Goal: Task Accomplishment & Management: Complete application form

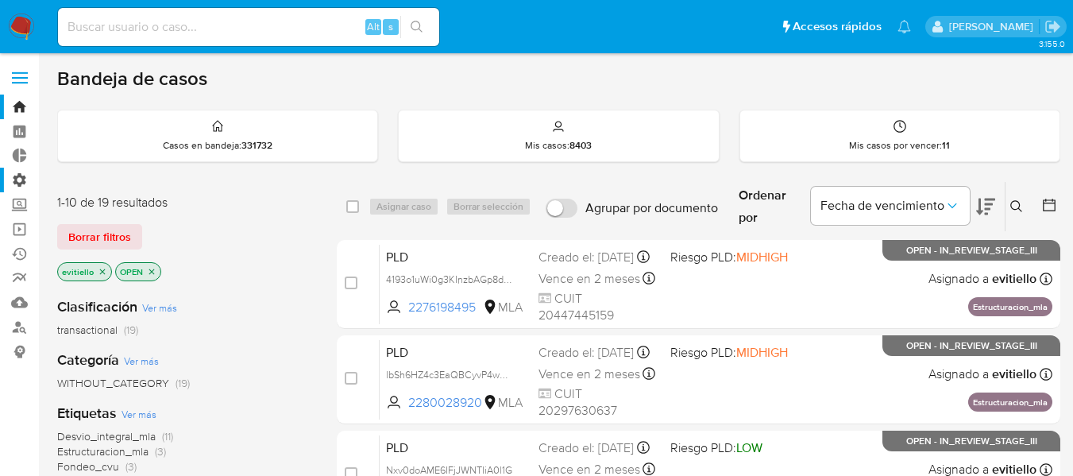
click at [18, 179] on label "Administración" at bounding box center [94, 180] width 189 height 25
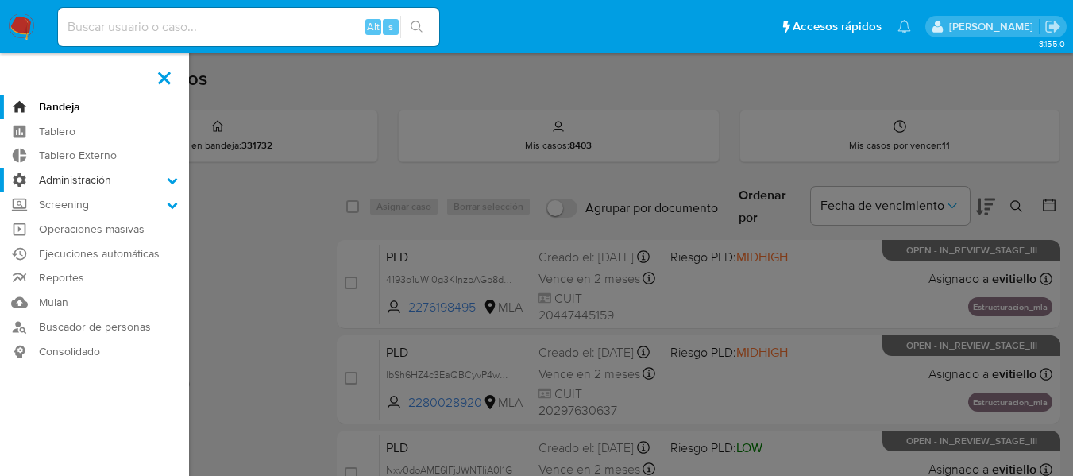
click at [0, 0] on input "Administración" at bounding box center [0, 0] width 0 height 0
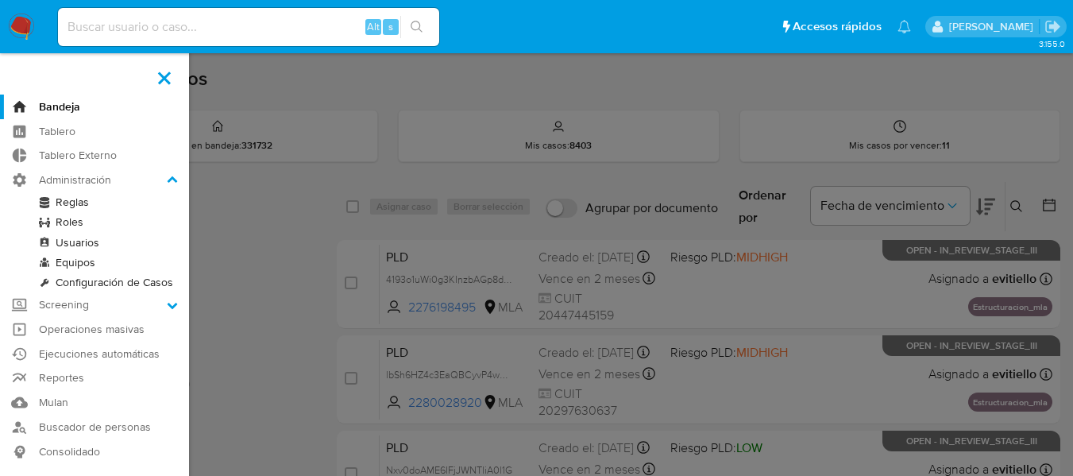
click at [99, 284] on link "Configuración de Casos" at bounding box center [94, 282] width 189 height 20
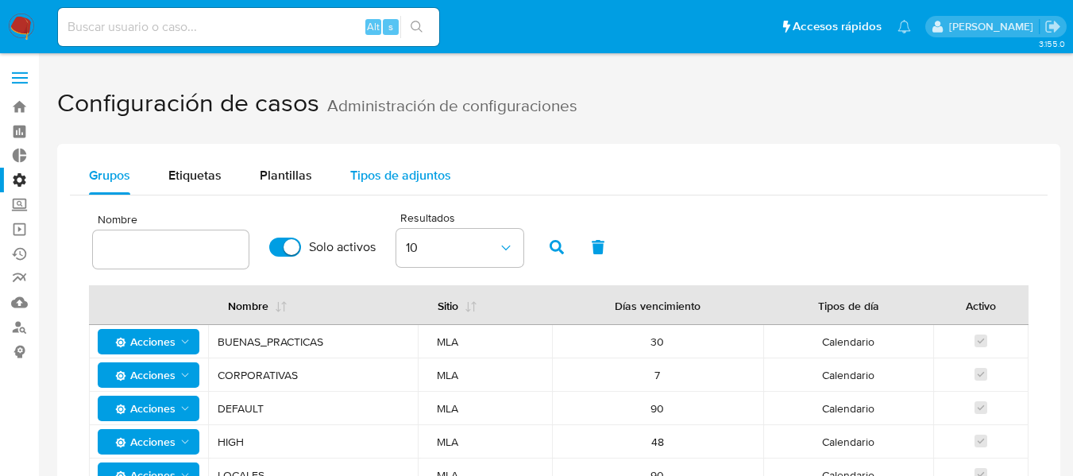
click at [381, 181] on span "Tipos de adjuntos" at bounding box center [400, 175] width 101 height 18
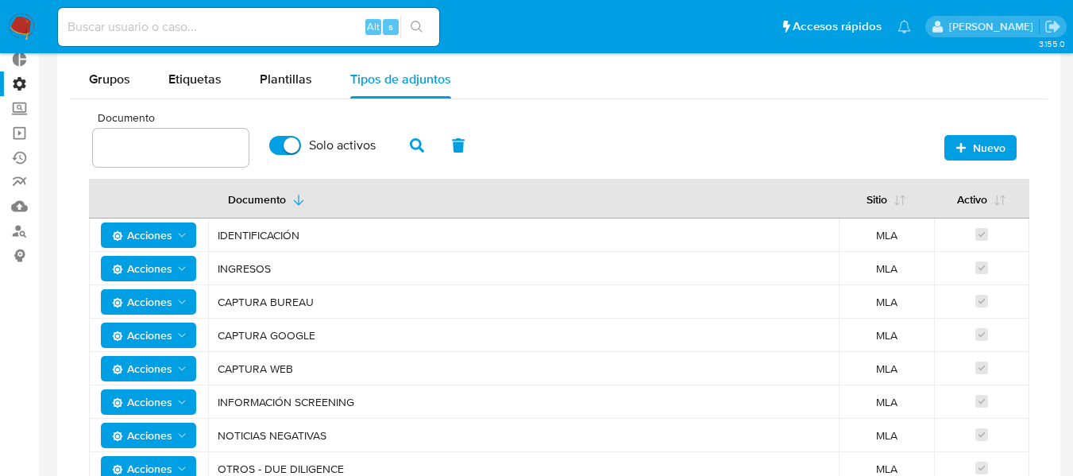
scroll to position [154, 0]
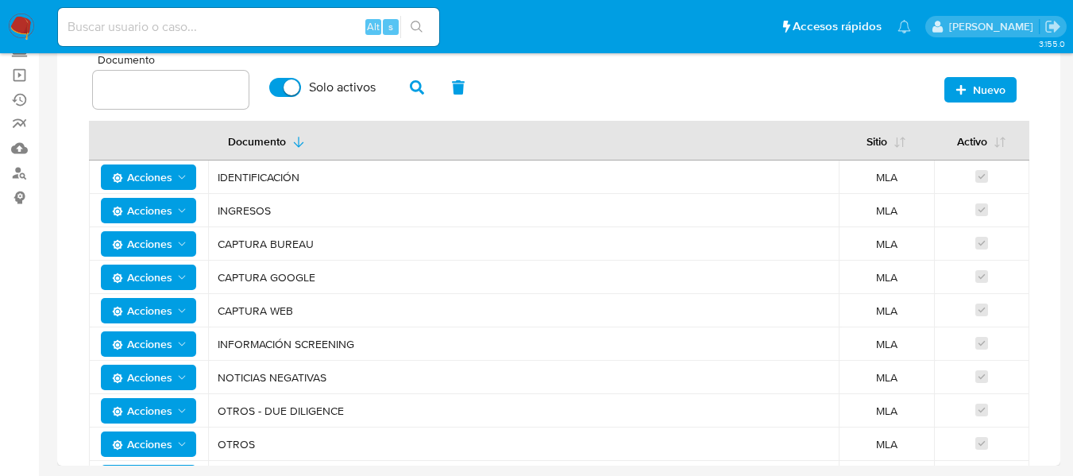
drag, startPoint x: 340, startPoint y: 180, endPoint x: 213, endPoint y: 175, distance: 127.2
click at [213, 175] on td "IDENTIFICACIÓN" at bounding box center [523, 176] width 631 height 33
click at [231, 203] on span "INGRESOS" at bounding box center [524, 210] width 612 height 14
drag, startPoint x: 318, startPoint y: 245, endPoint x: 214, endPoint y: 241, distance: 103.3
click at [214, 241] on td "CAPTURA BUREAU" at bounding box center [523, 243] width 631 height 33
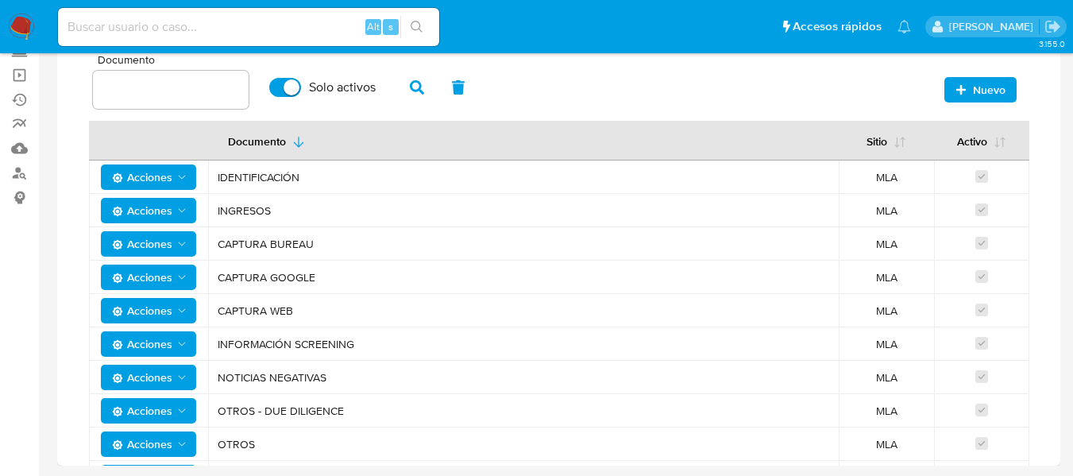
click at [350, 298] on td "CAPTURA WEB" at bounding box center [523, 310] width 631 height 33
drag, startPoint x: 319, startPoint y: 279, endPoint x: 218, endPoint y: 275, distance: 101.0
click at [218, 275] on span "CAPTURA GOOGLE" at bounding box center [524, 277] width 612 height 14
click at [328, 303] on span "CAPTURA WEB" at bounding box center [524, 310] width 612 height 14
drag, startPoint x: 304, startPoint y: 307, endPoint x: 222, endPoint y: 306, distance: 81.8
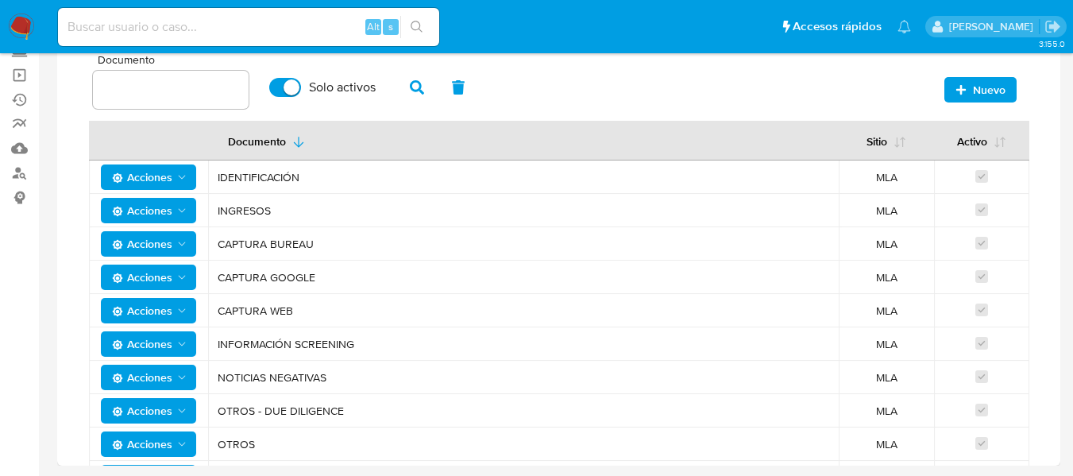
click at [229, 307] on span "CAPTURA WEB" at bounding box center [524, 310] width 612 height 14
click at [244, 260] on tbody "Acciones IDENTIFICACIÓN MLA Acciones INGRESOS MLA Acciones CAPTURA BUREAU MLA A…" at bounding box center [559, 327] width 941 height 334
click at [371, 365] on td "NOTICIAS NEGATIVAS" at bounding box center [523, 377] width 631 height 33
drag, startPoint x: 350, startPoint y: 407, endPoint x: 220, endPoint y: 411, distance: 129.5
click at [220, 411] on span "OTROS - DUE DILIGENCE" at bounding box center [524, 411] width 612 height 14
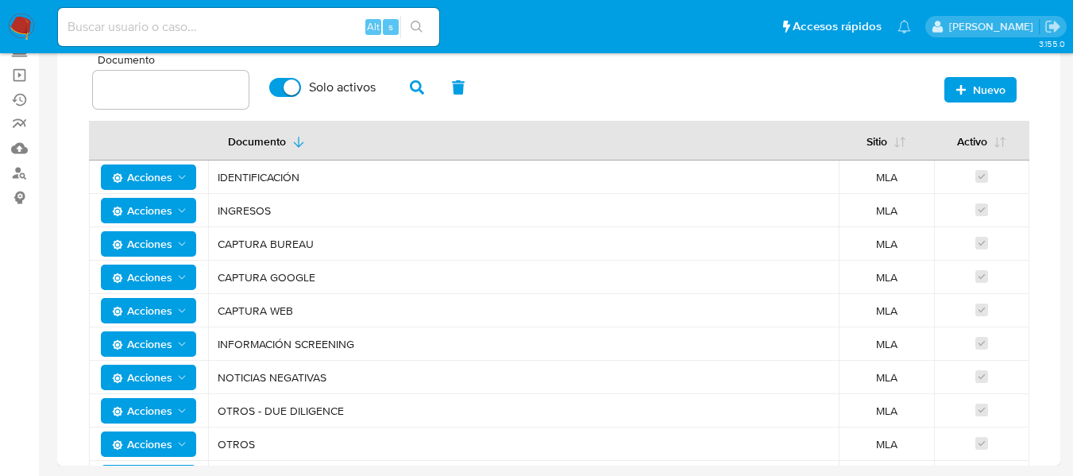
click at [286, 425] on td "OTROS - DUE DILIGENCE" at bounding box center [523, 410] width 631 height 33
drag, startPoint x: 255, startPoint y: 442, endPoint x: 226, endPoint y: 437, distance: 29.1
click at [222, 440] on span "OTROS" at bounding box center [524, 444] width 612 height 14
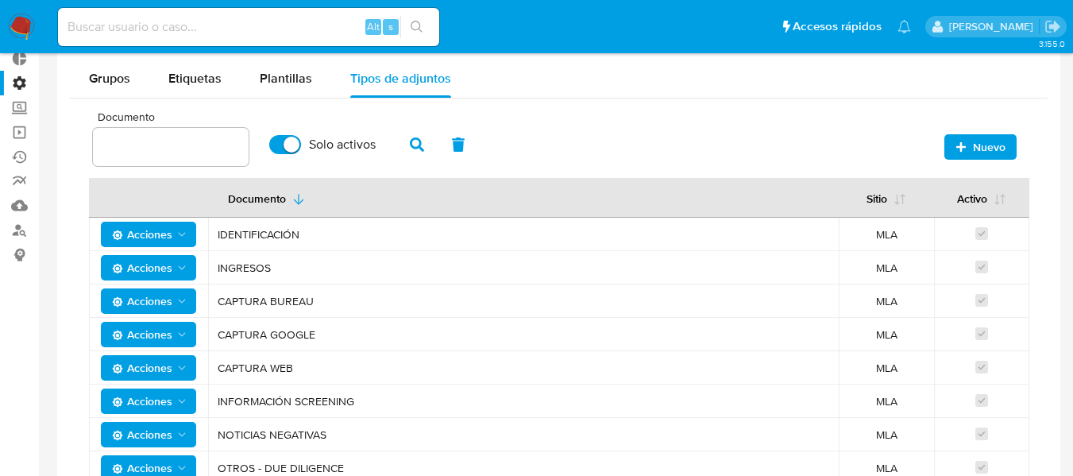
scroll to position [0, 0]
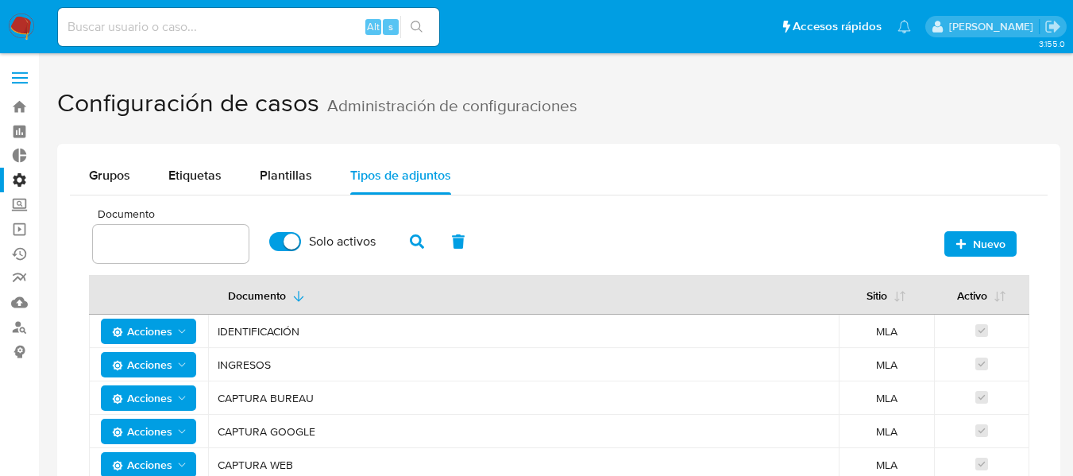
click at [283, 241] on input "Solo activos" at bounding box center [285, 241] width 32 height 19
click at [297, 241] on input "Solo activos" at bounding box center [285, 241] width 32 height 19
checkbox input "true"
click at [991, 241] on span "Nuevo" at bounding box center [989, 243] width 33 height 25
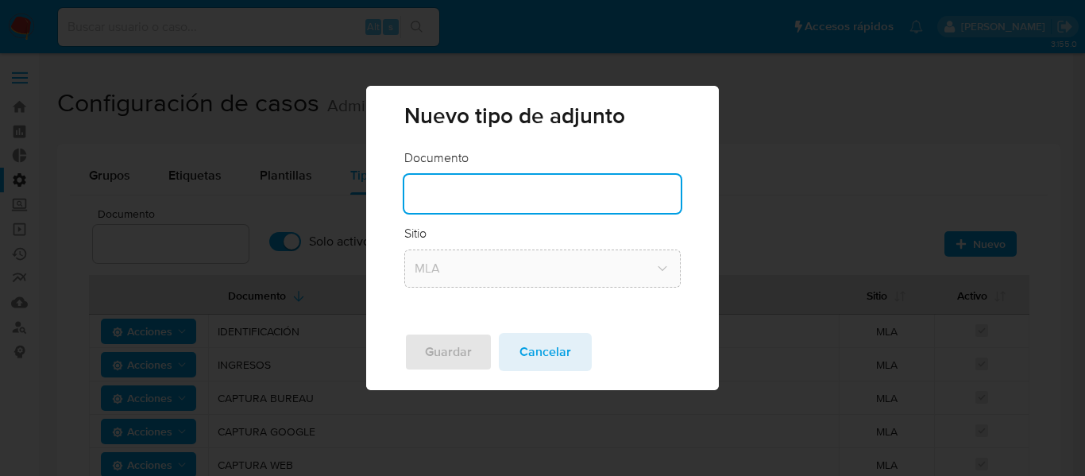
click at [531, 198] on input "text" at bounding box center [542, 194] width 277 height 21
click at [522, 342] on span "Cancelar" at bounding box center [546, 351] width 52 height 35
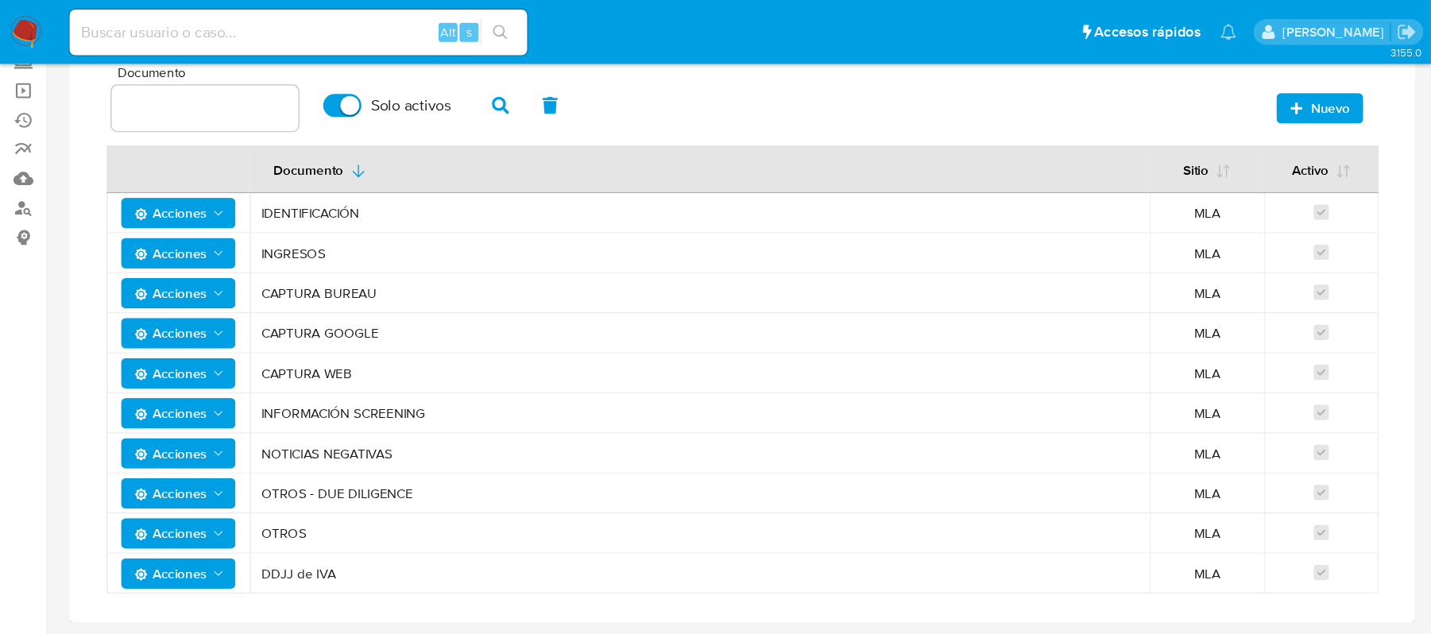
scroll to position [153, 0]
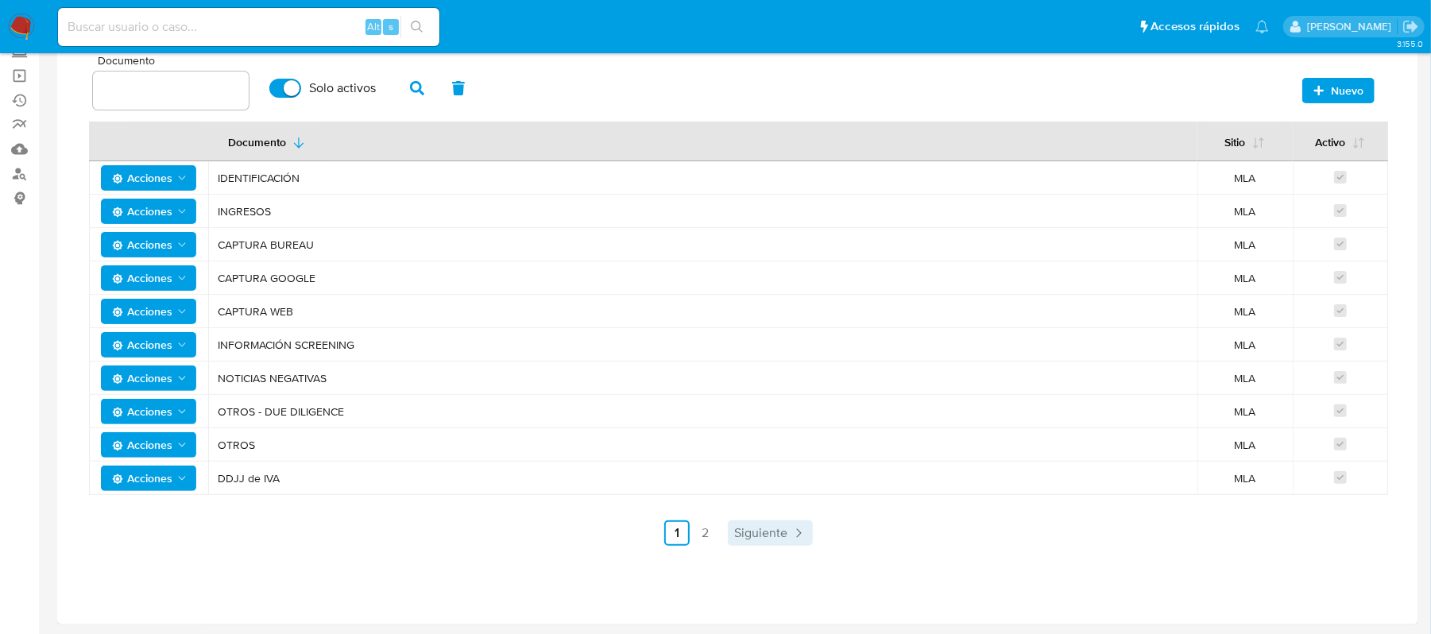
click at [763, 475] on span "Siguiente" at bounding box center [760, 533] width 53 height 13
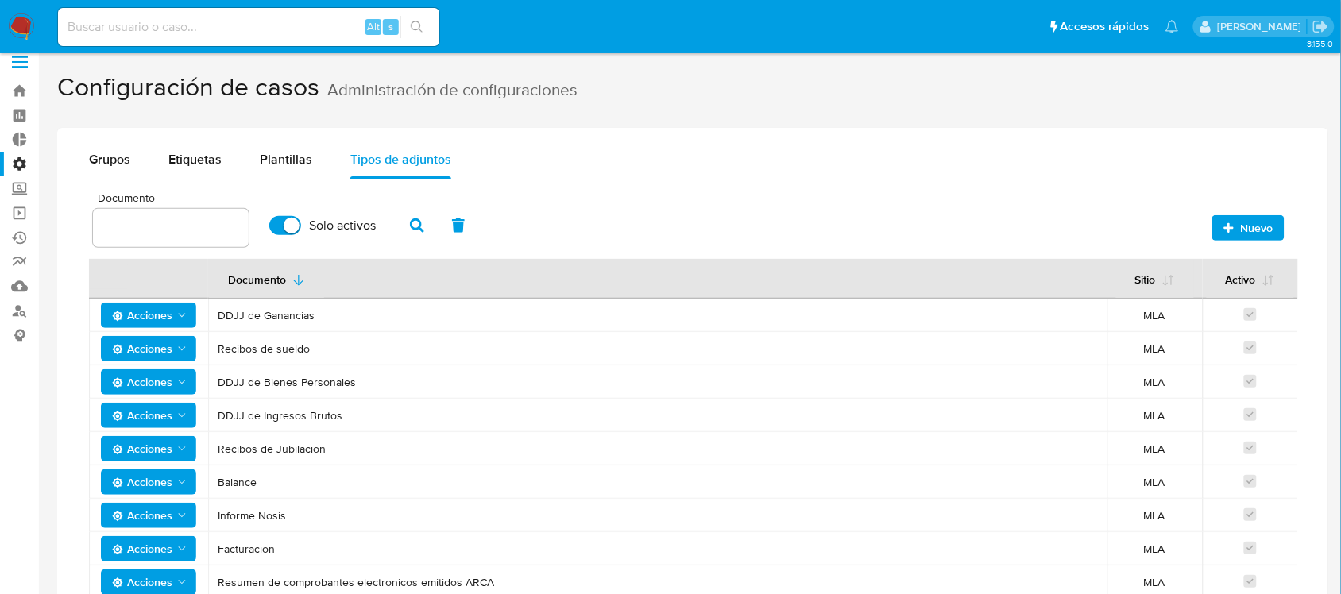
scroll to position [0, 0]
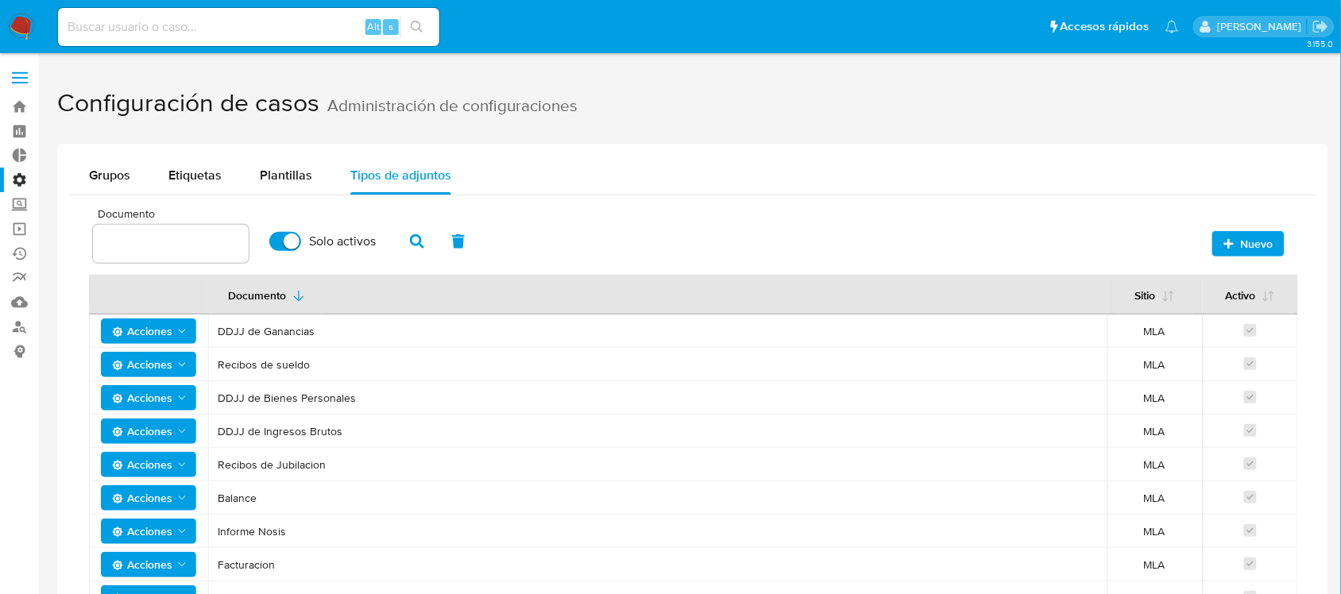
click at [1084, 240] on span "Nuevo" at bounding box center [1257, 243] width 33 height 25
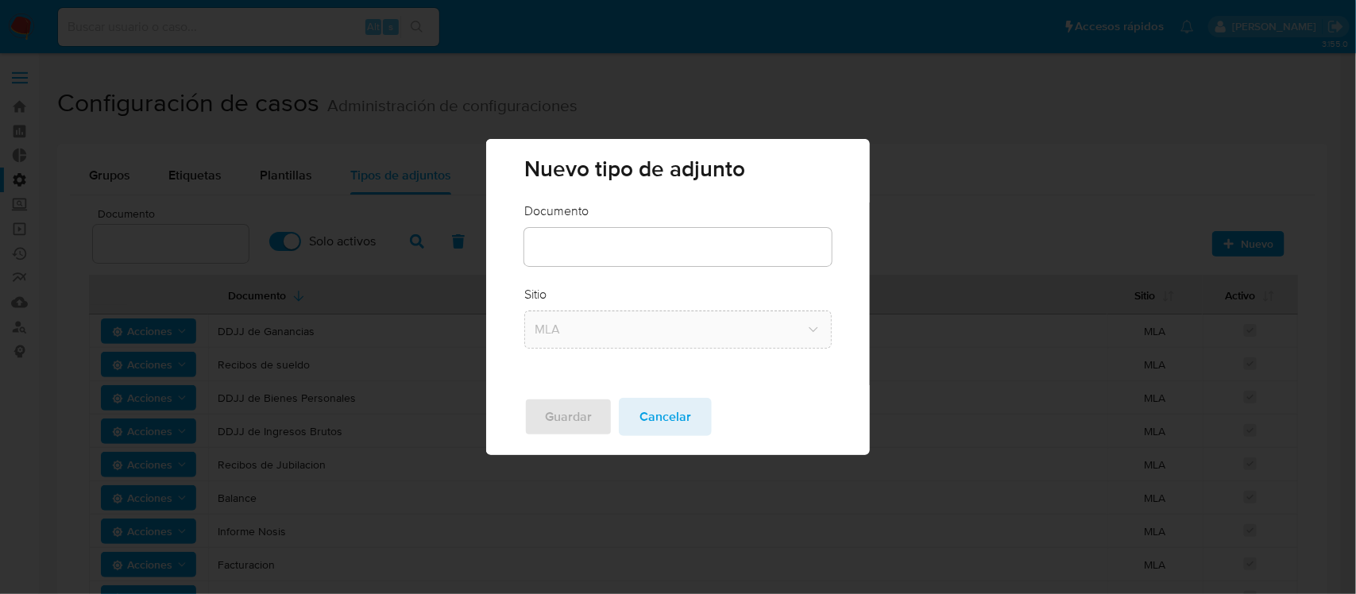
click at [618, 237] on div at bounding box center [677, 247] width 307 height 38
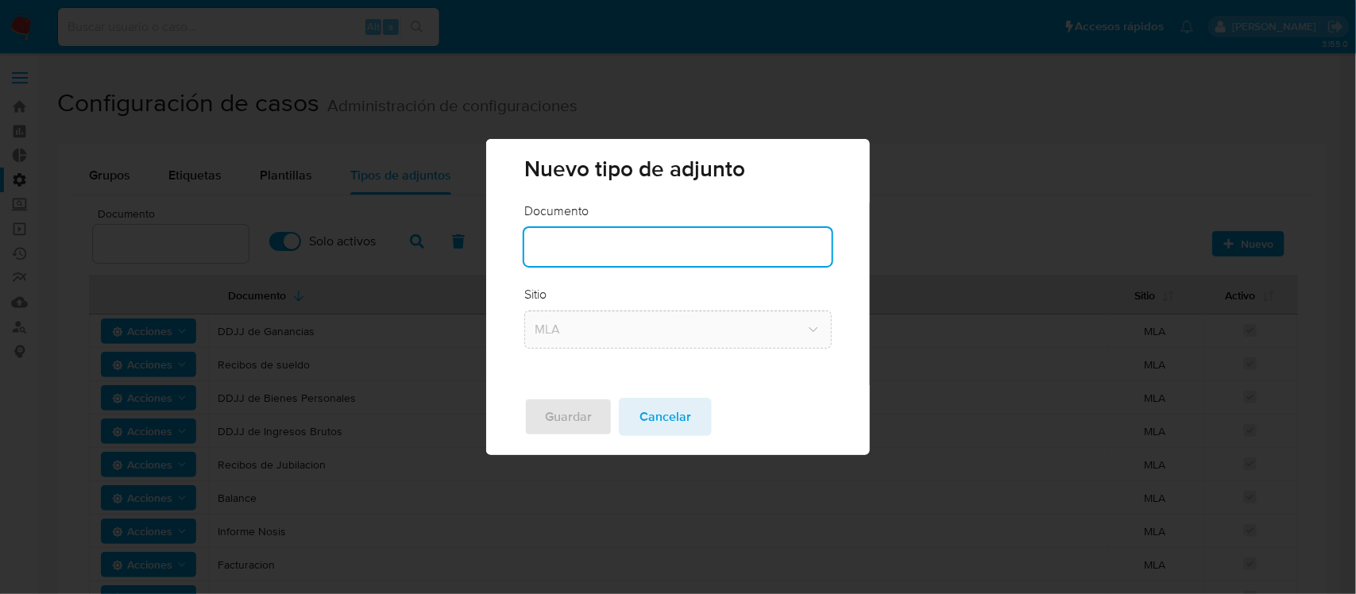
drag, startPoint x: 630, startPoint y: 244, endPoint x: 642, endPoint y: 246, distance: 12.2
click at [636, 251] on input "text" at bounding box center [677, 247] width 307 height 21
type input "Instrumento Constitutivo"
click at [549, 429] on span "Guardar" at bounding box center [568, 417] width 47 height 35
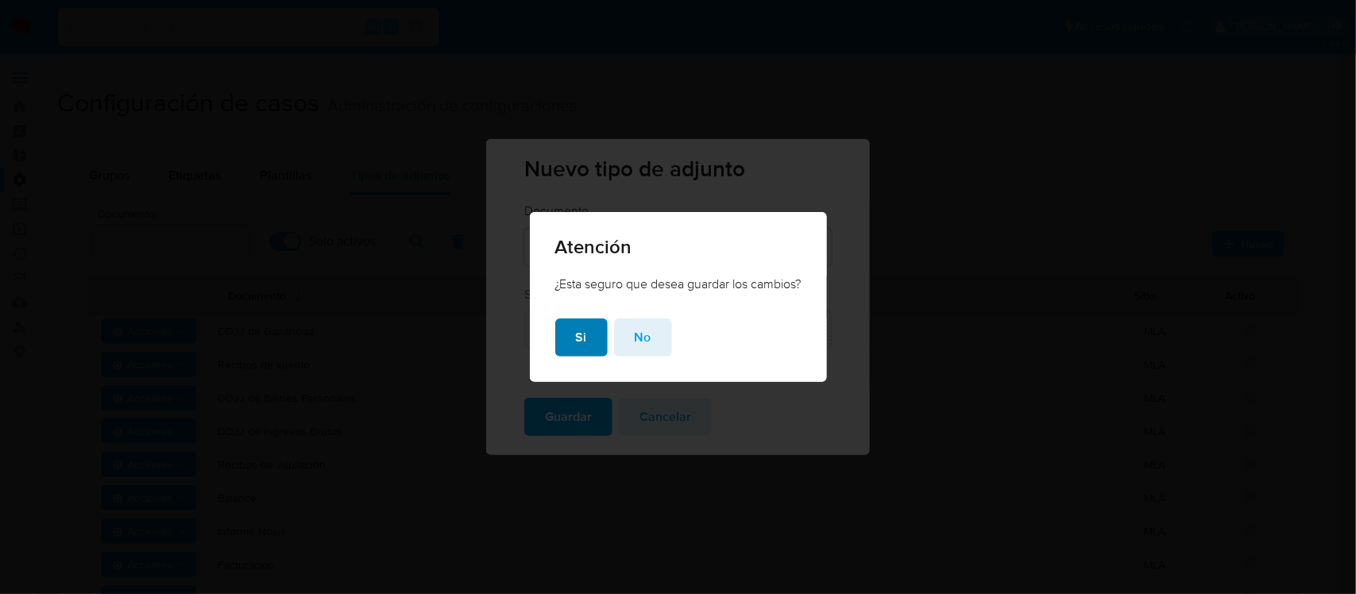
click at [569, 342] on button "Si" at bounding box center [581, 338] width 52 height 38
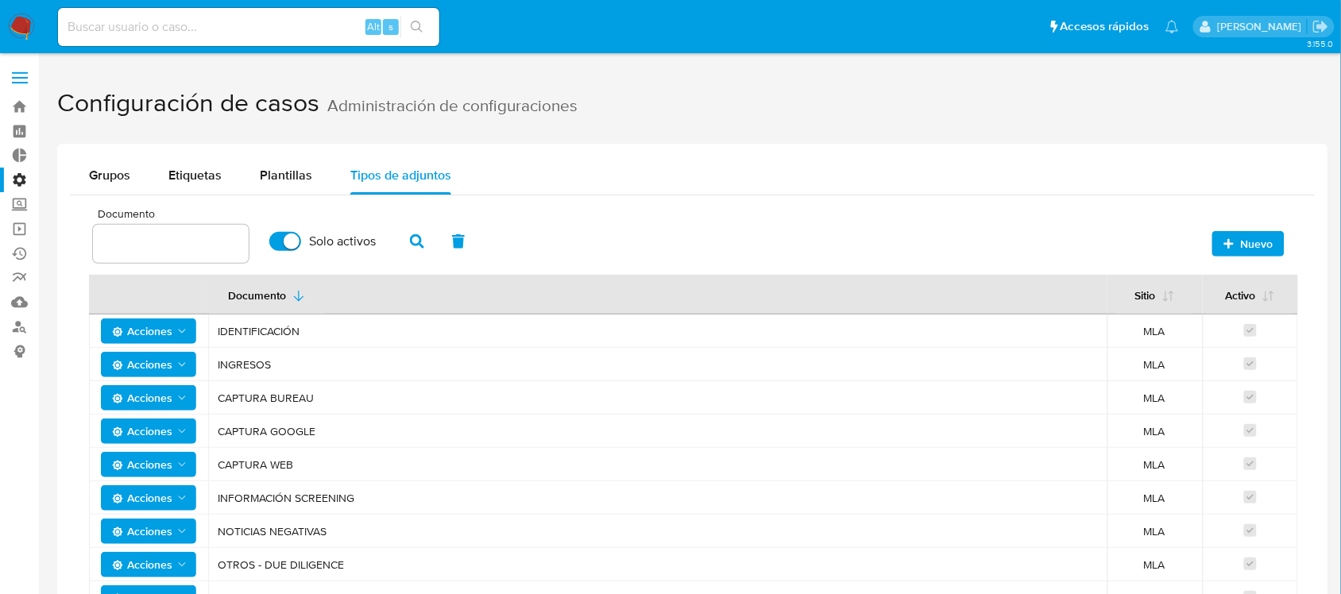
click at [1084, 241] on span "Nuevo" at bounding box center [1248, 244] width 50 height 22
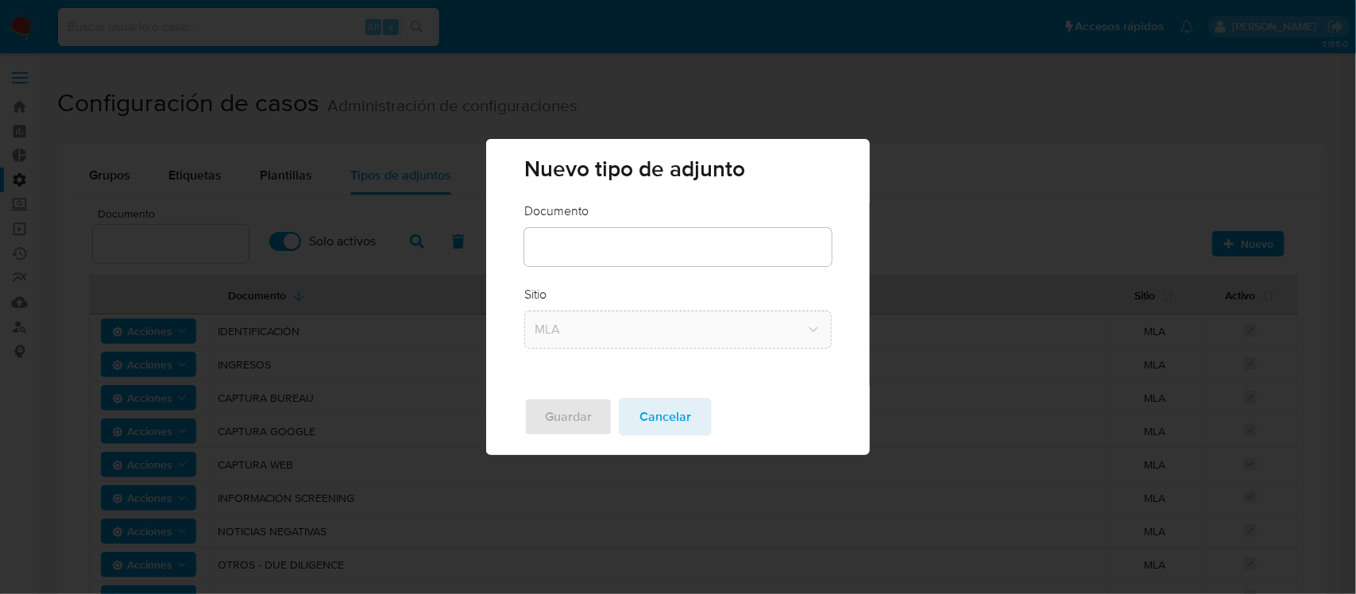
click at [562, 233] on div at bounding box center [677, 247] width 307 height 38
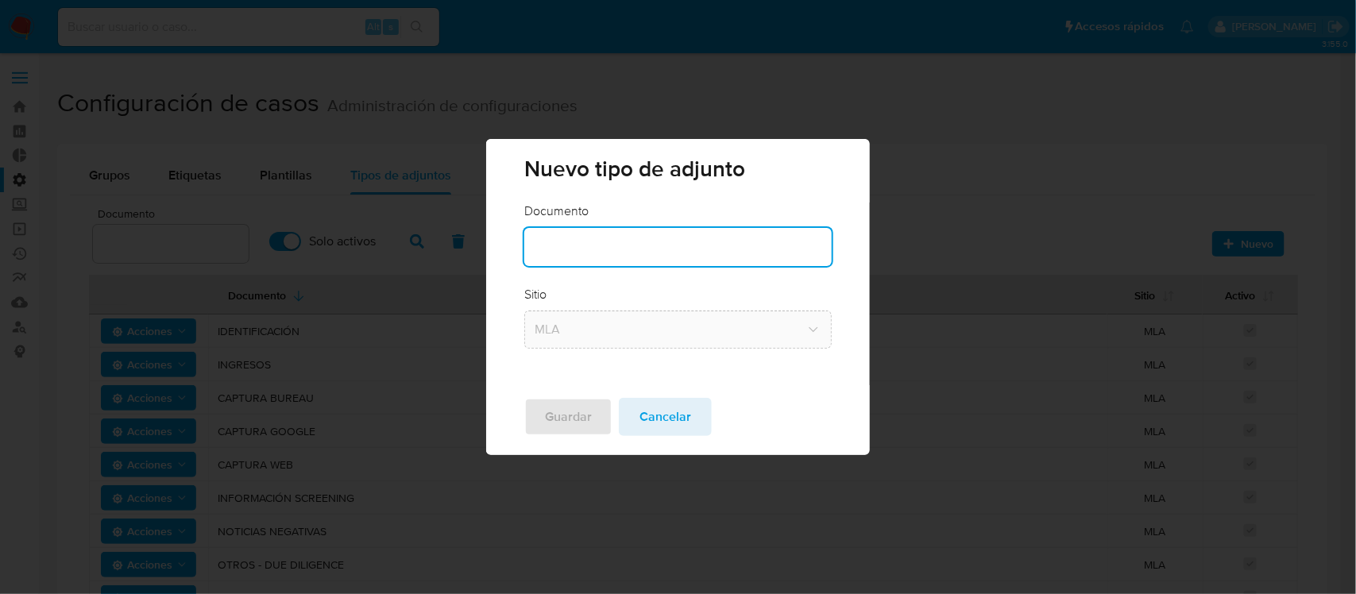
click at [580, 249] on input "text" at bounding box center [677, 247] width 307 height 21
type input "Acta de autoridades"
click at [564, 427] on span "Guardar" at bounding box center [568, 417] width 47 height 35
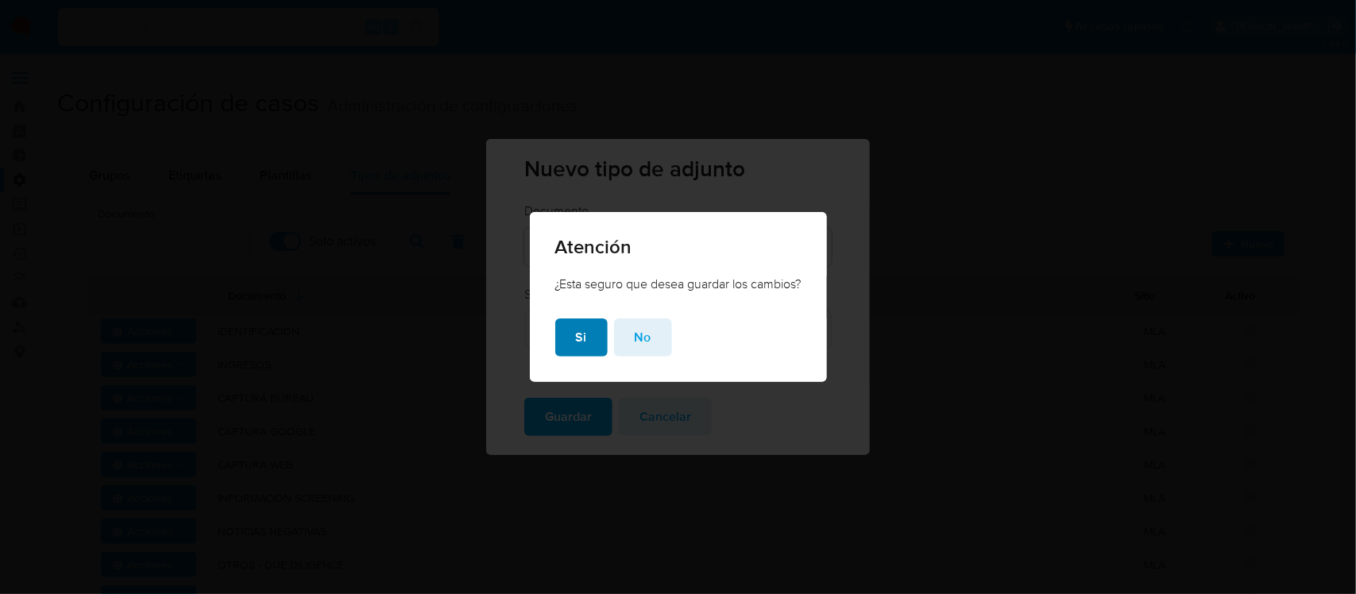
click at [562, 338] on button "Si" at bounding box center [581, 338] width 52 height 38
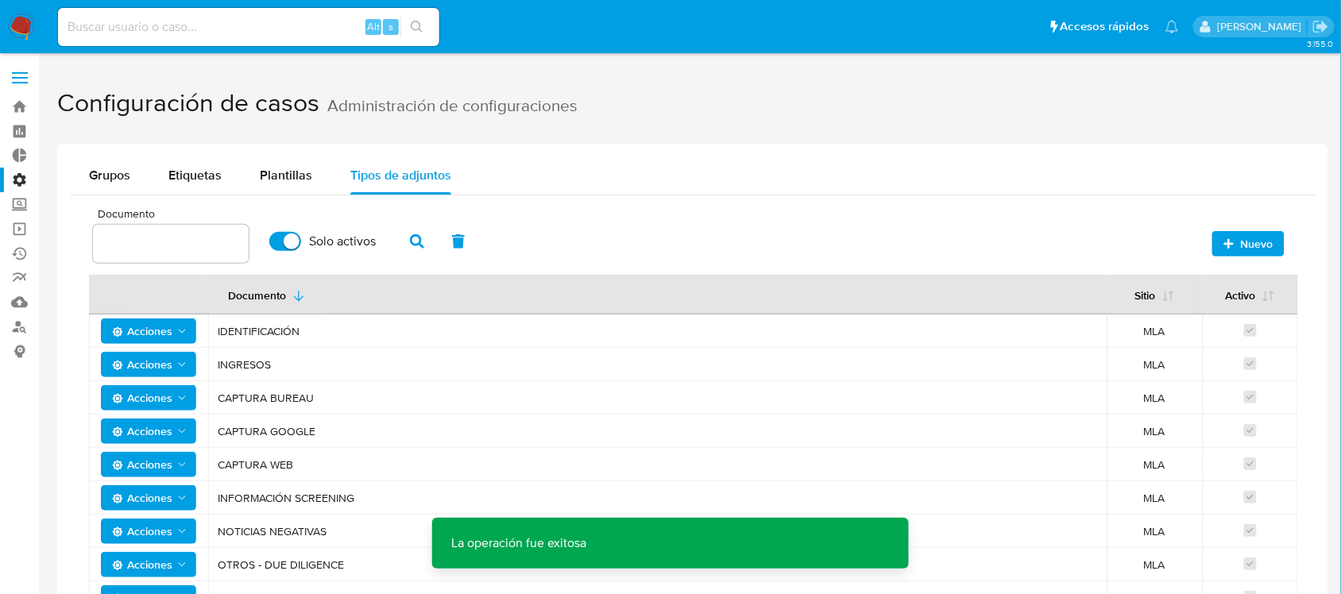
click at [1084, 238] on span "Nuevo" at bounding box center [1257, 243] width 33 height 25
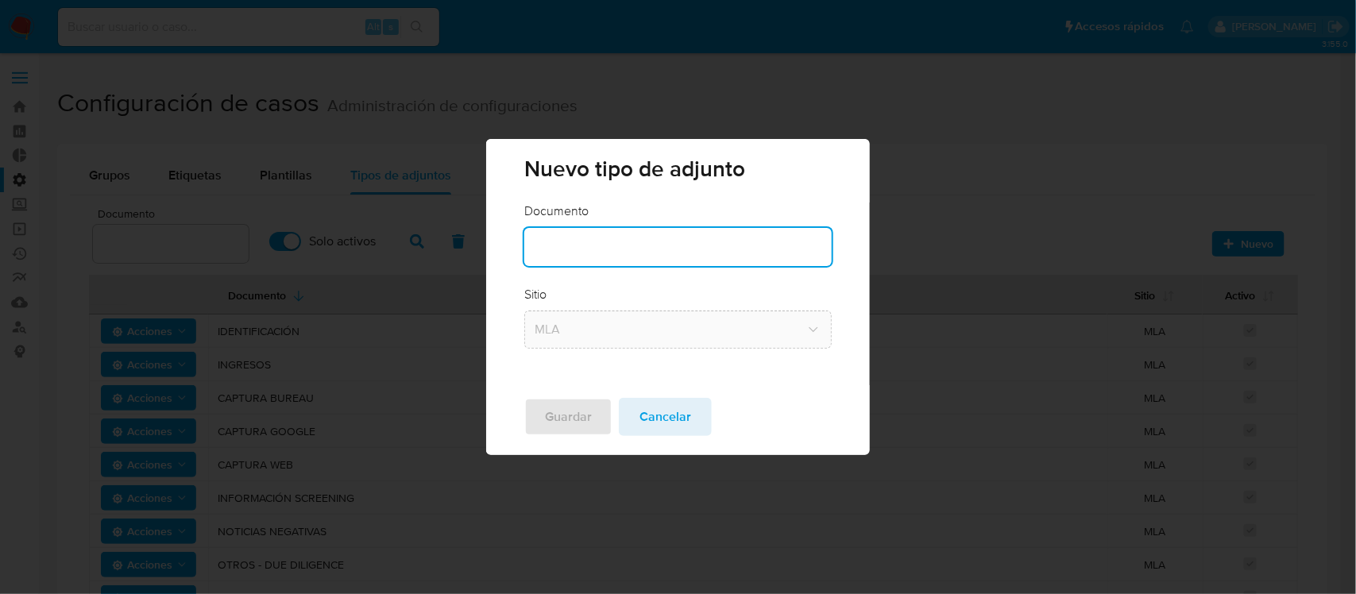
click at [600, 245] on input "text" at bounding box center [677, 247] width 307 height 21
type input "Registro de propietarios"
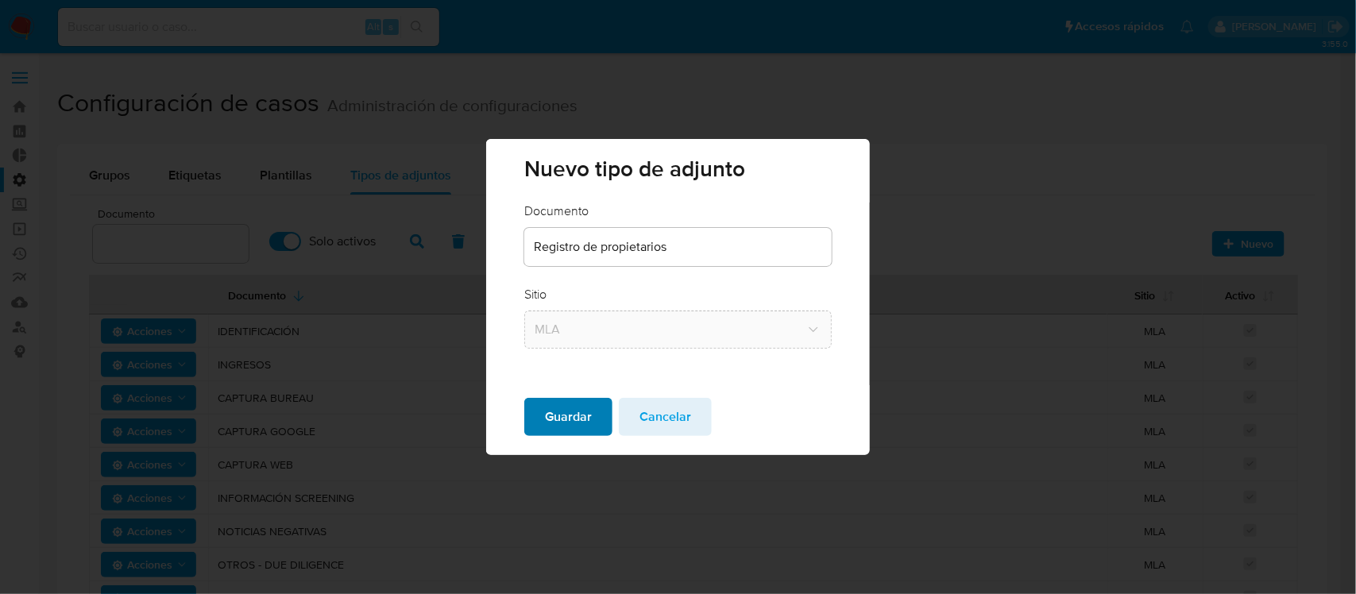
click at [570, 415] on span "Guardar" at bounding box center [568, 417] width 47 height 35
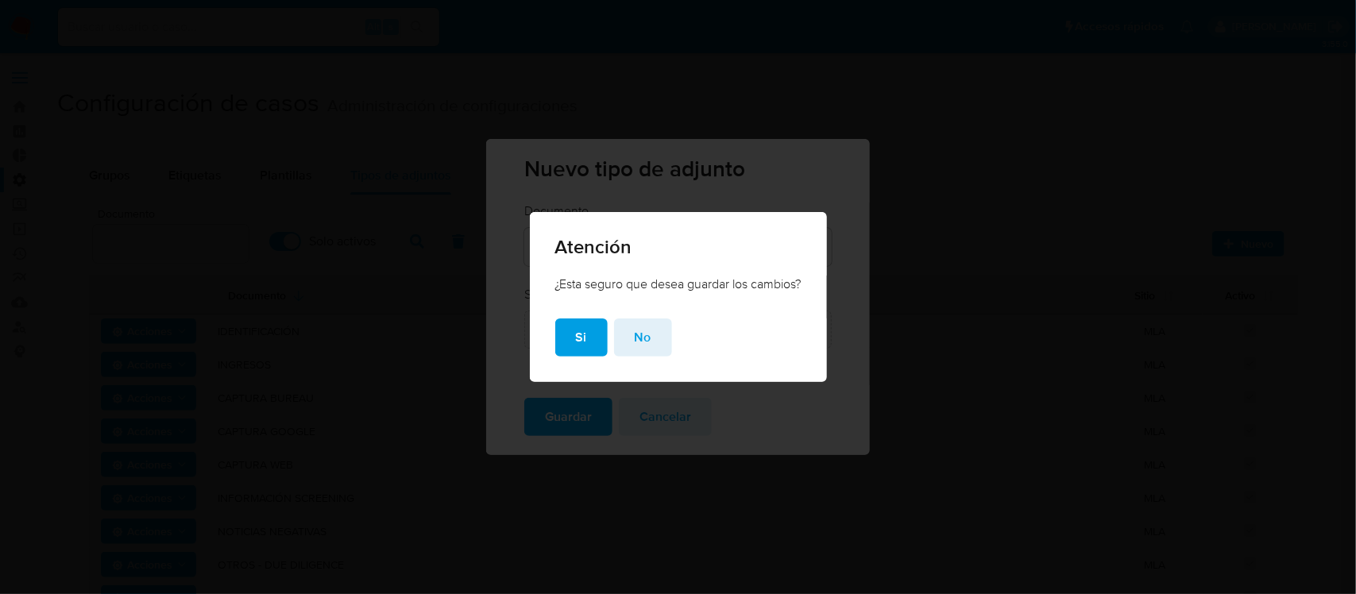
click at [581, 314] on div "¿Esta seguro que desea guardar los cambios?" at bounding box center [678, 297] width 297 height 43
click at [578, 327] on span "Si" at bounding box center [581, 337] width 11 height 35
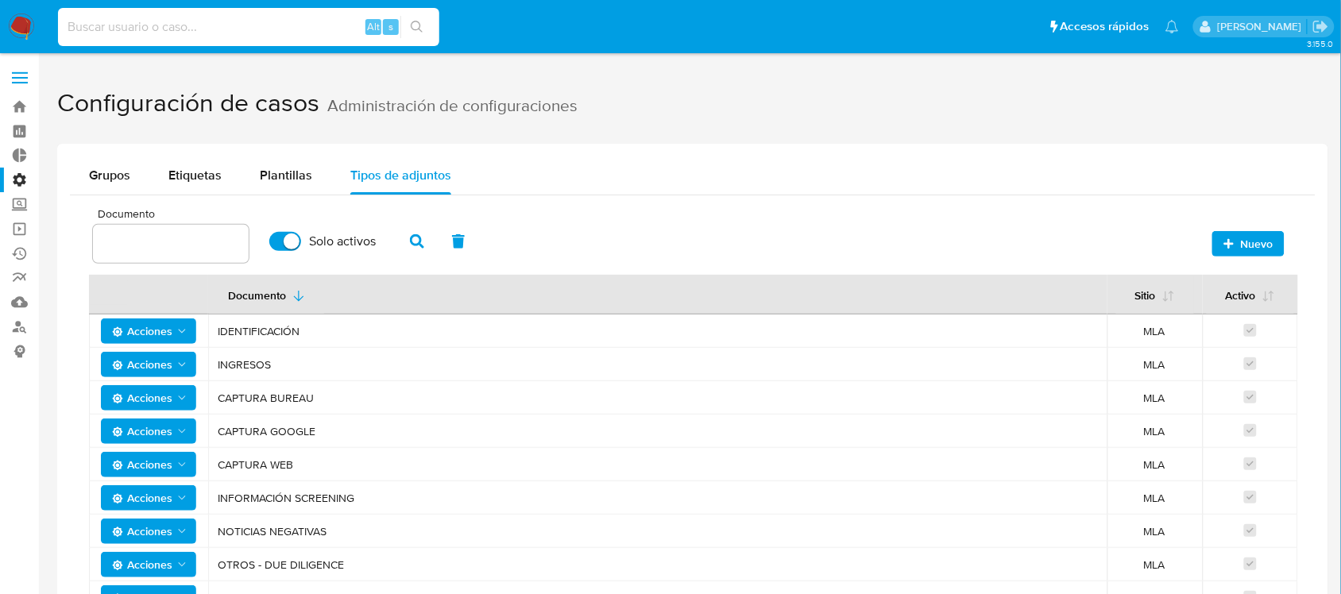
click at [169, 30] on input at bounding box center [248, 27] width 381 height 21
paste input "nl06iXu2AGloOR6wZc1F0qMb"
type input "nl06iXu2AGloOR6wZc1F0qMb"
click at [423, 25] on icon "search-icon" at bounding box center [417, 27] width 13 height 13
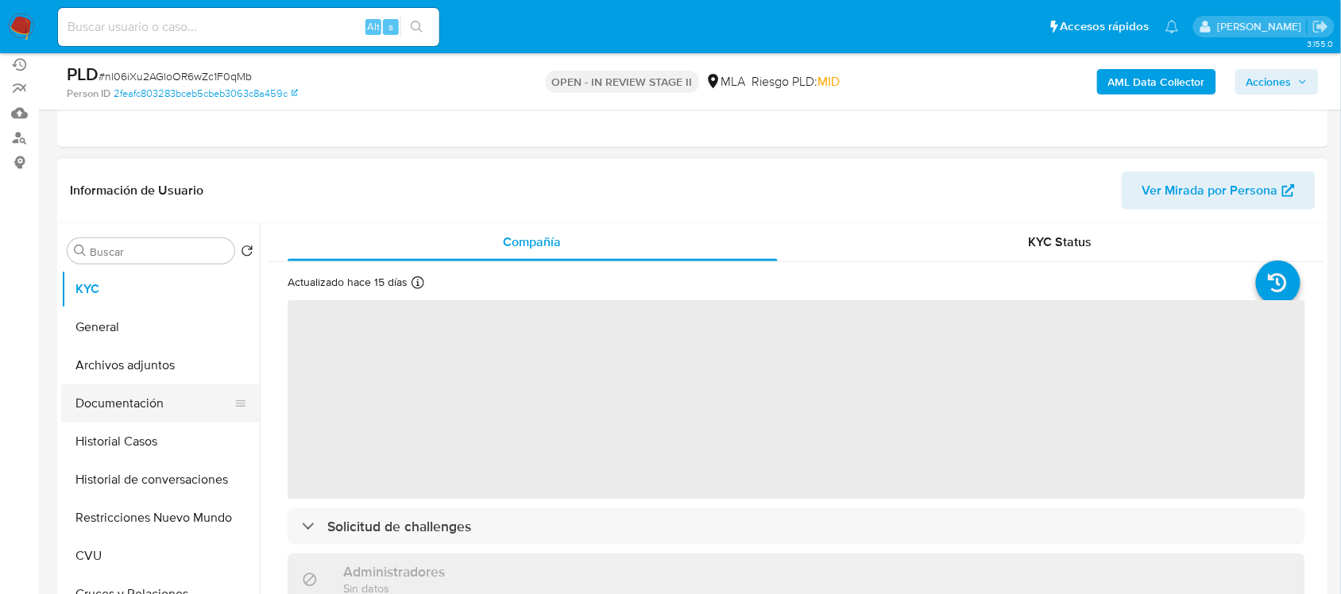
scroll to position [199, 0]
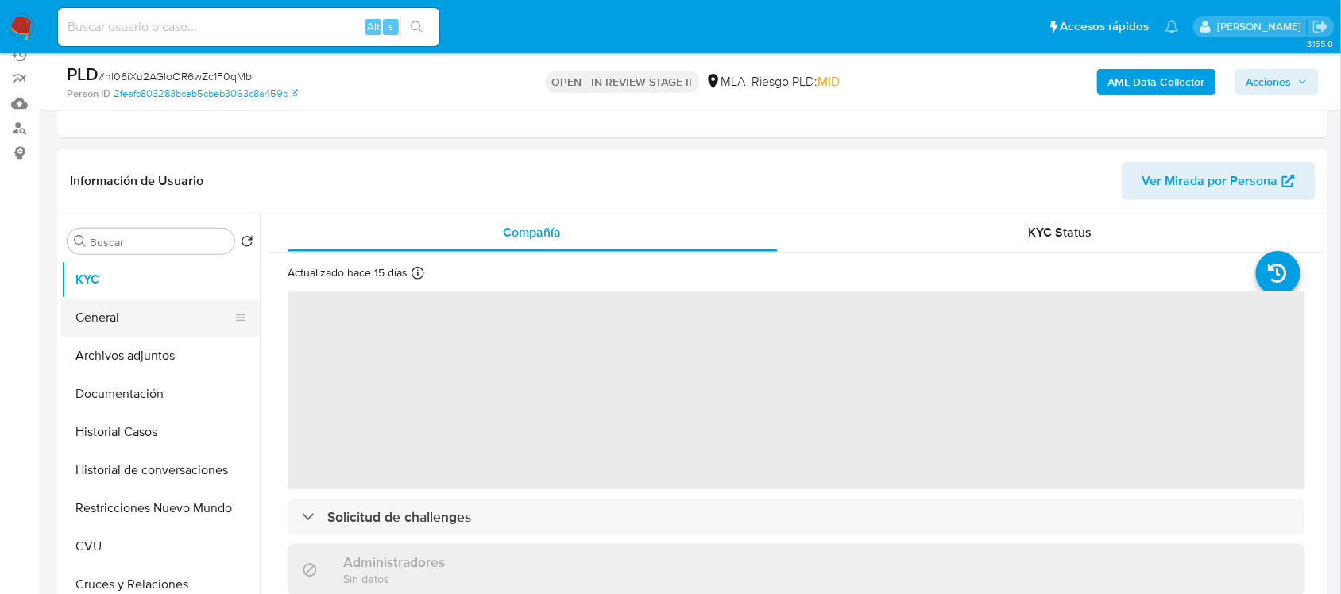
click at [168, 327] on button "General" at bounding box center [154, 318] width 186 height 38
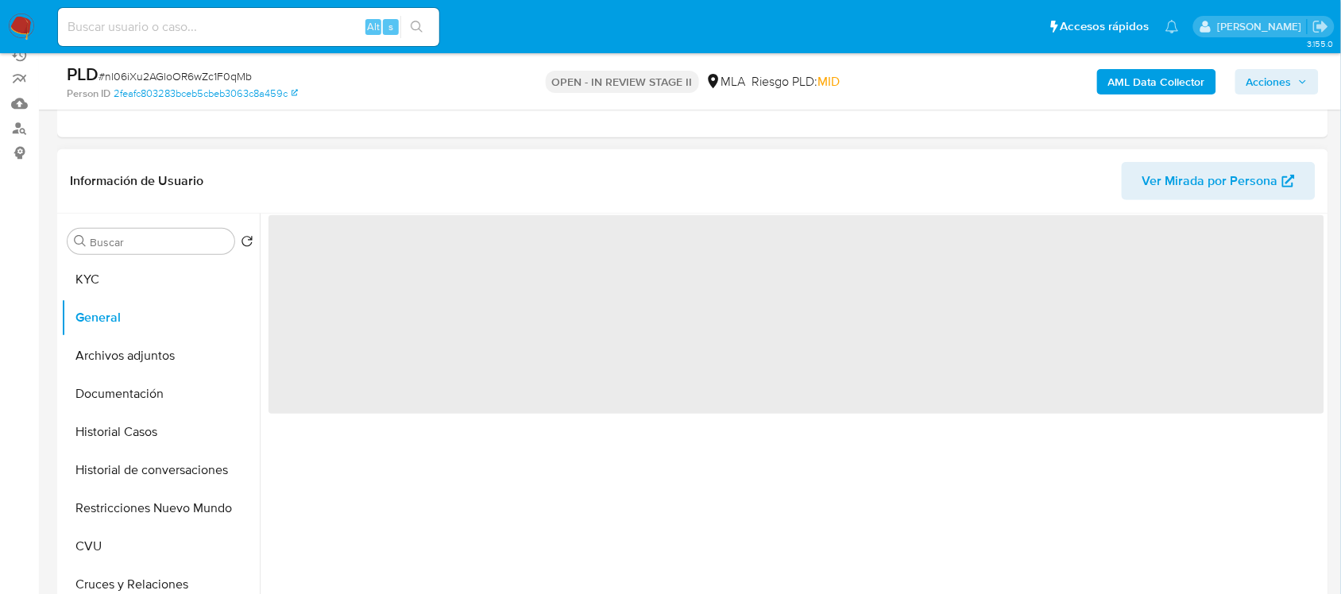
select select "10"
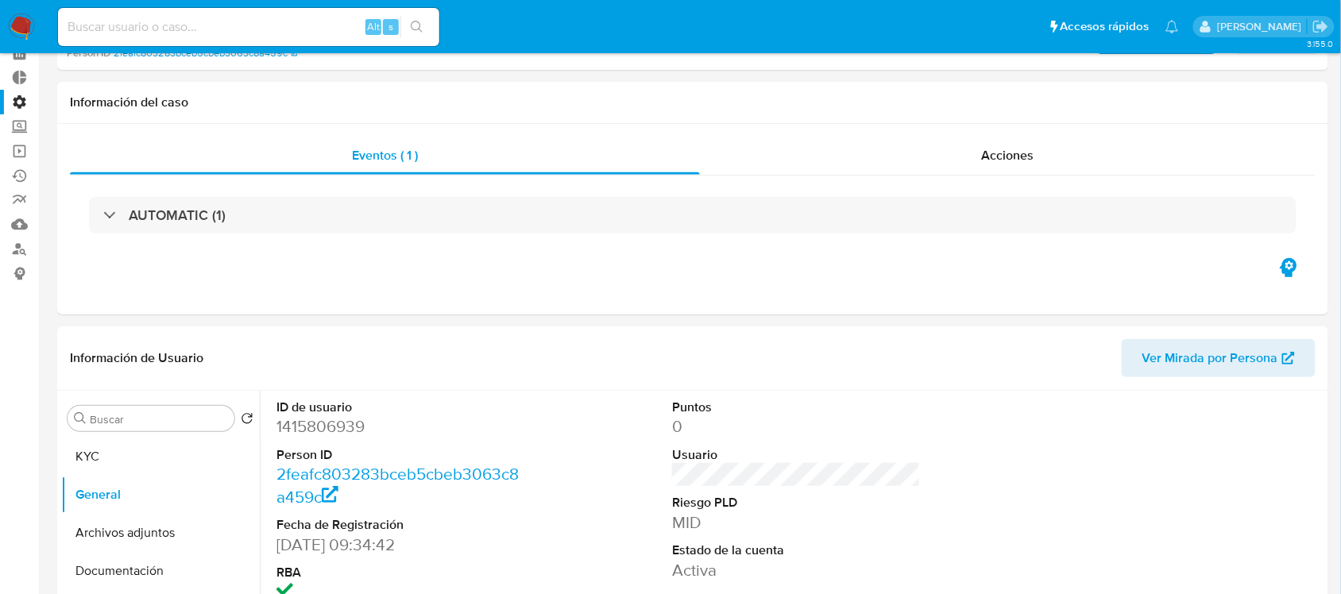
scroll to position [0, 0]
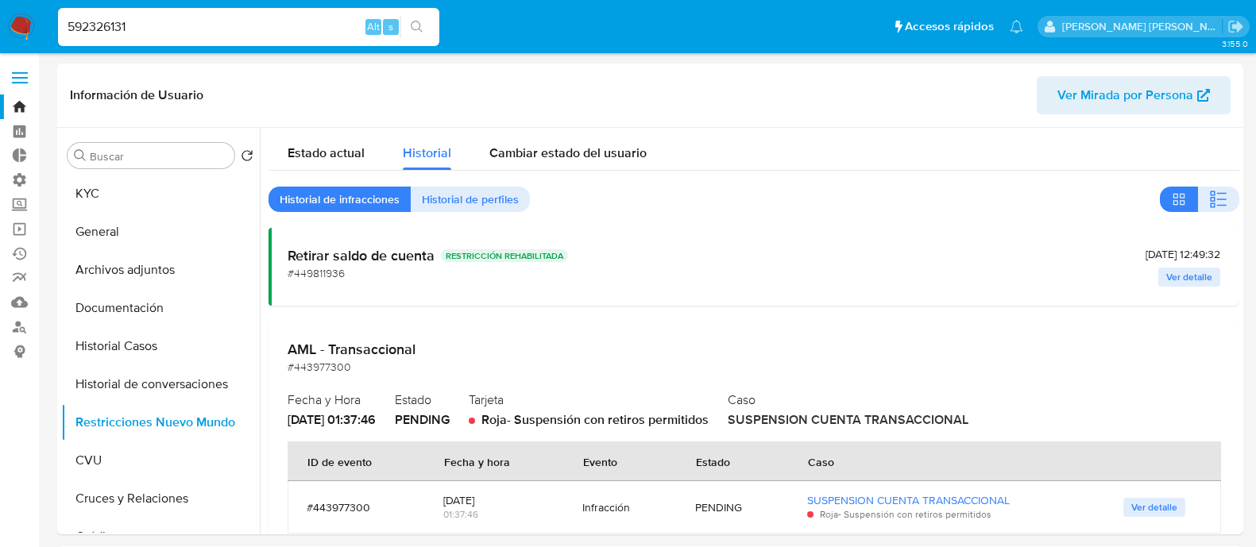
select select "10"
click at [244, 33] on input "592326131" at bounding box center [248, 27] width 381 height 21
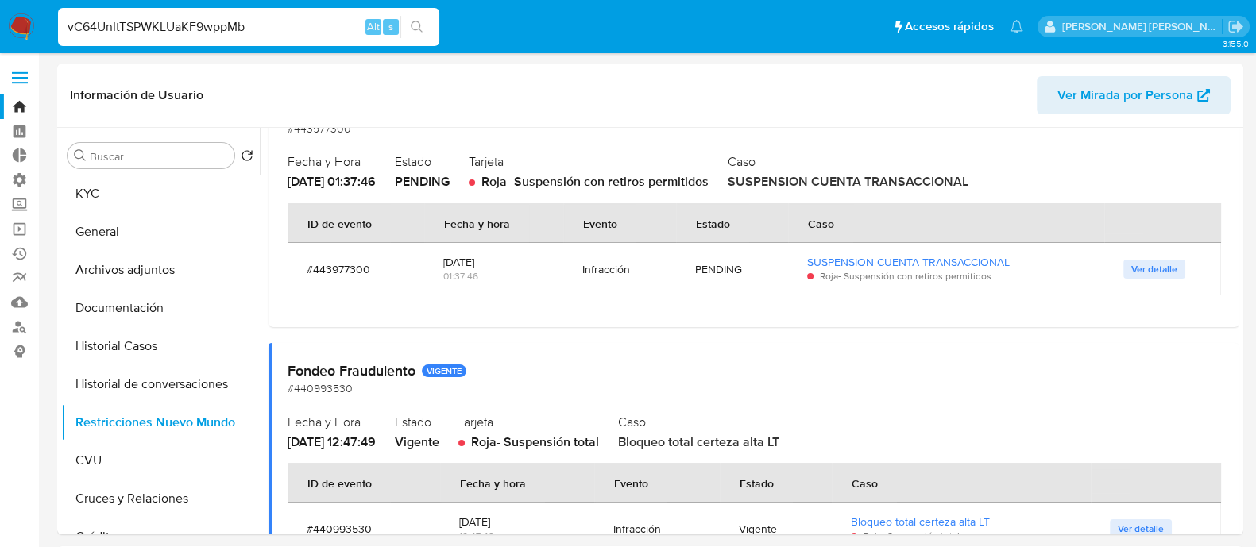
type input "vC64UnItTSPWKLUaKF9wppMb"
click at [422, 33] on icon "search-icon" at bounding box center [417, 27] width 13 height 13
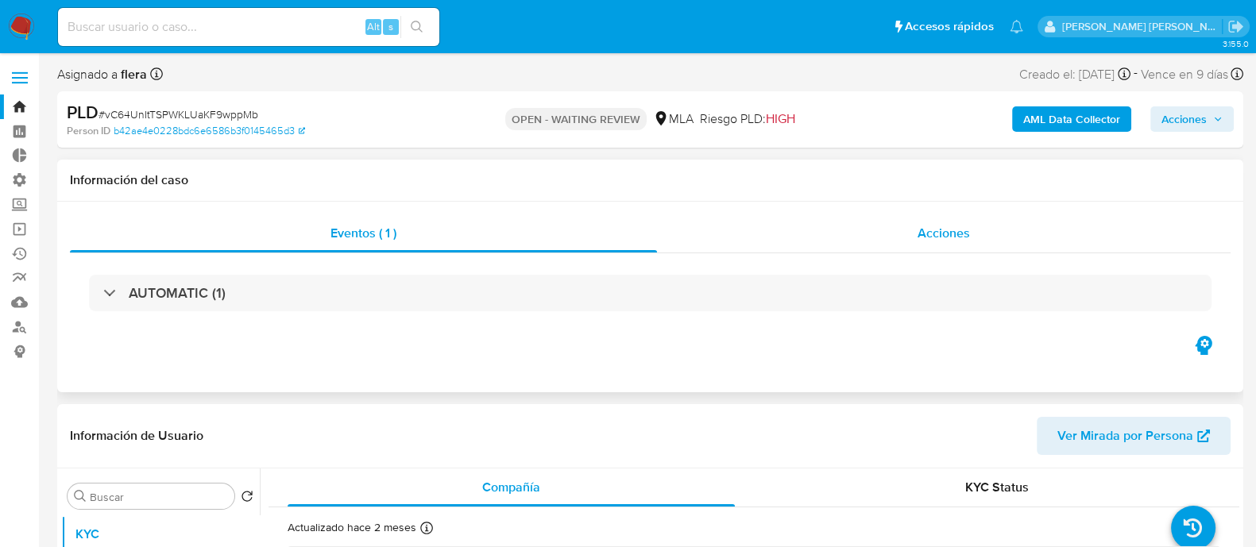
click at [972, 224] on div "Acciones" at bounding box center [944, 233] width 574 height 38
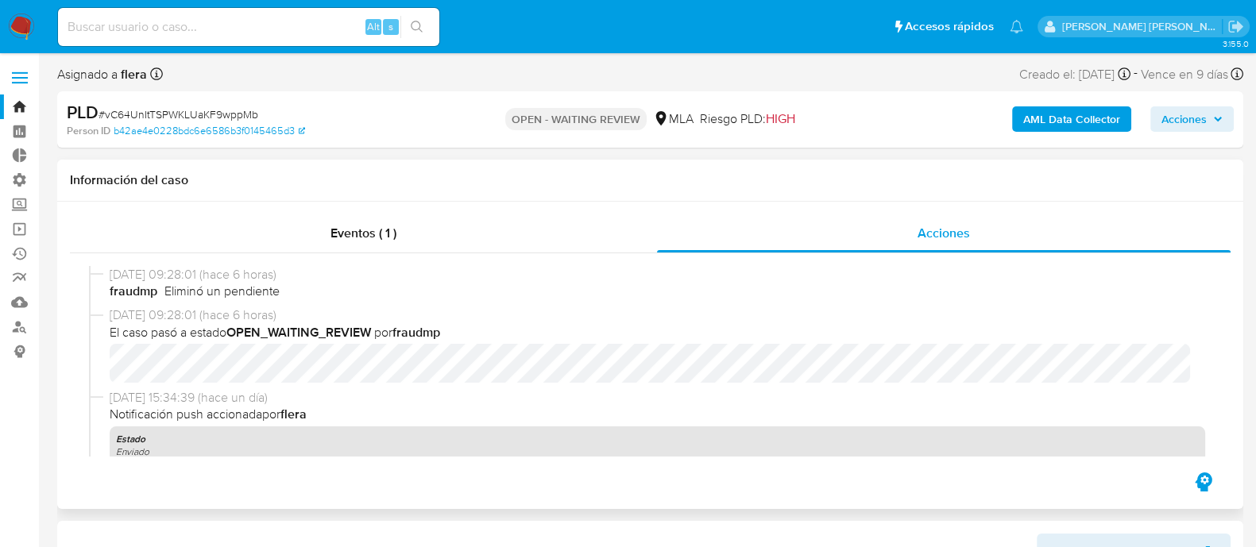
select select "10"
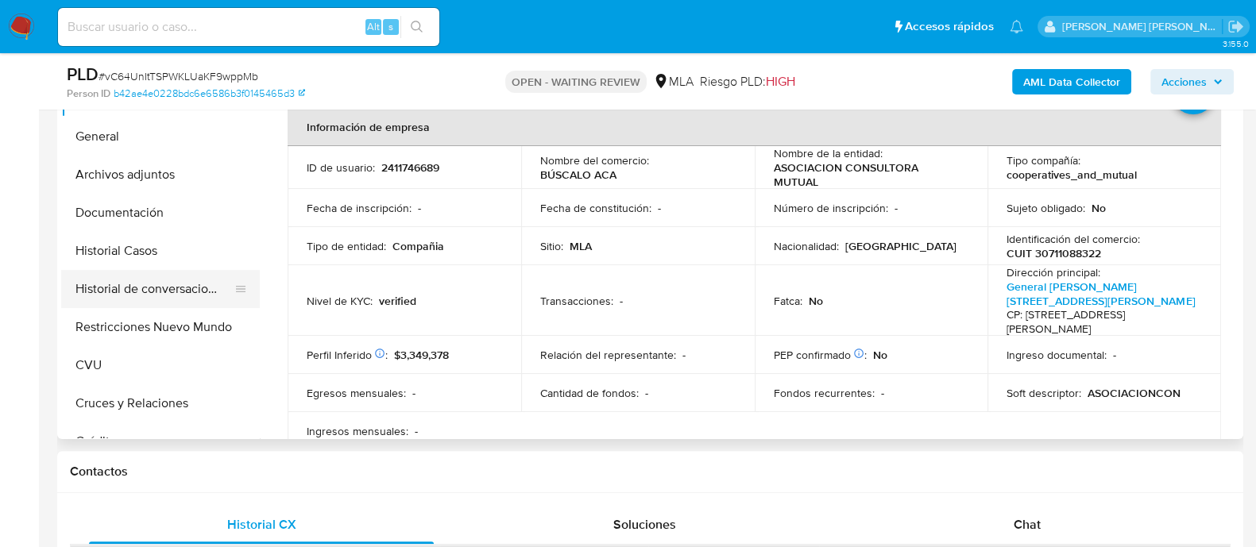
click at [147, 296] on button "Historial de conversaciones" at bounding box center [154, 289] width 186 height 38
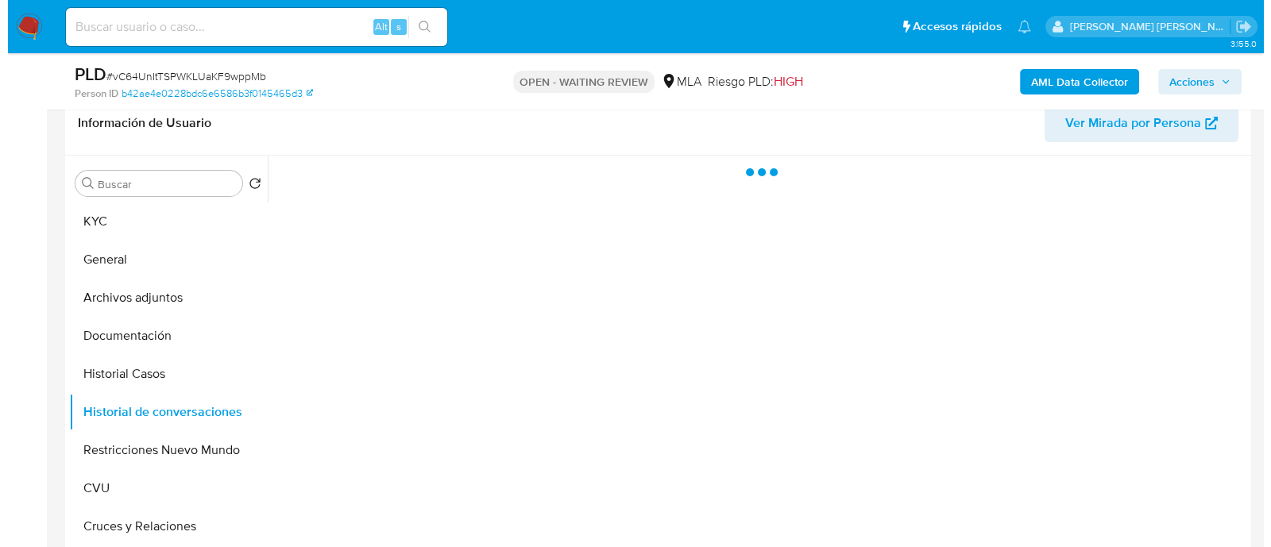
scroll to position [298, 0]
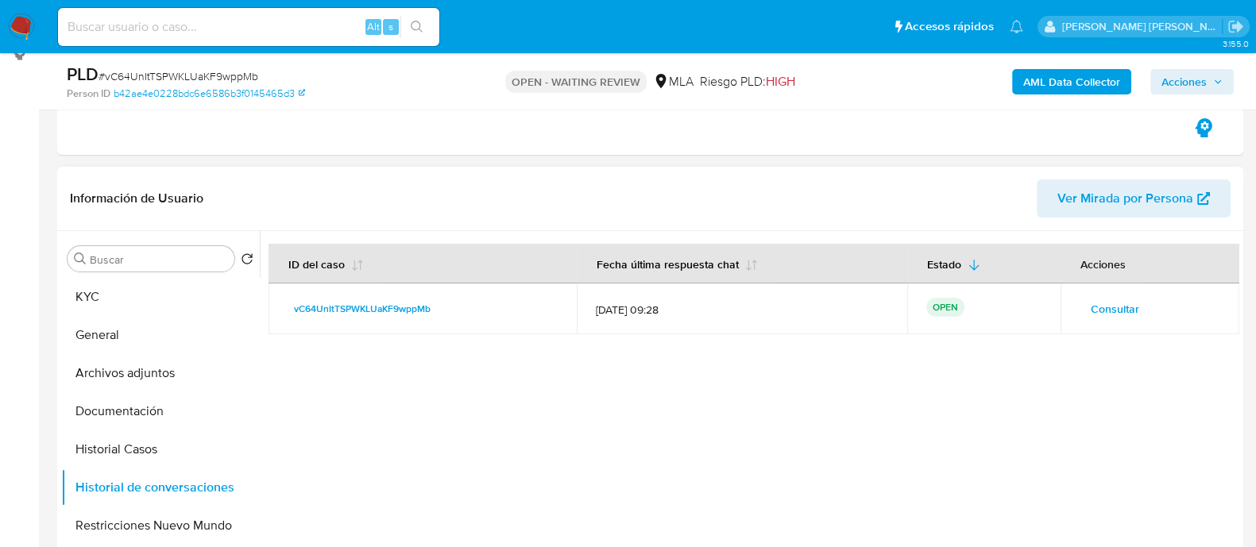
click at [1096, 306] on span "Consultar" at bounding box center [1115, 309] width 48 height 22
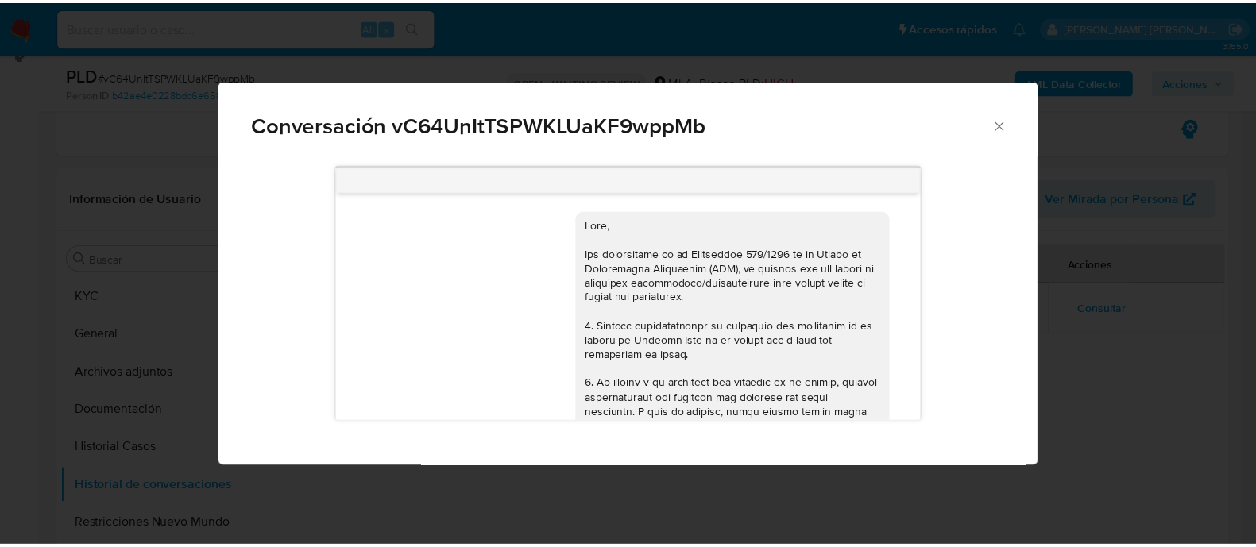
scroll to position [1917, 0]
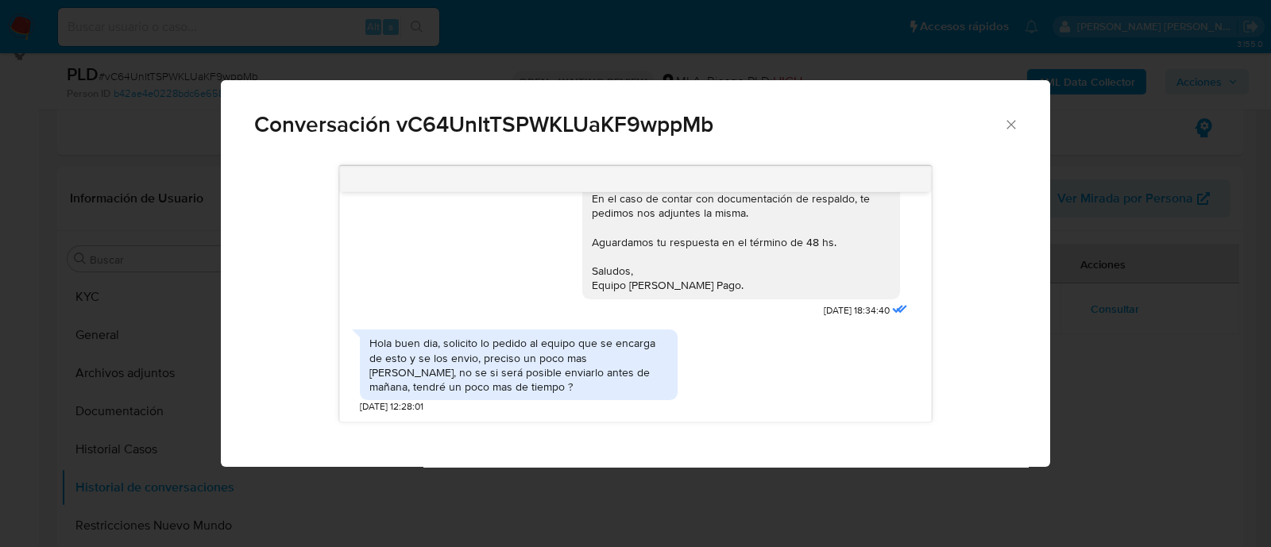
click at [257, 53] on div "Conversación vC64UnItTSPWKLUaKF9wppMb 17/07/2025 19:46:07 Hola, Esperamos que t…" at bounding box center [635, 273] width 1271 height 547
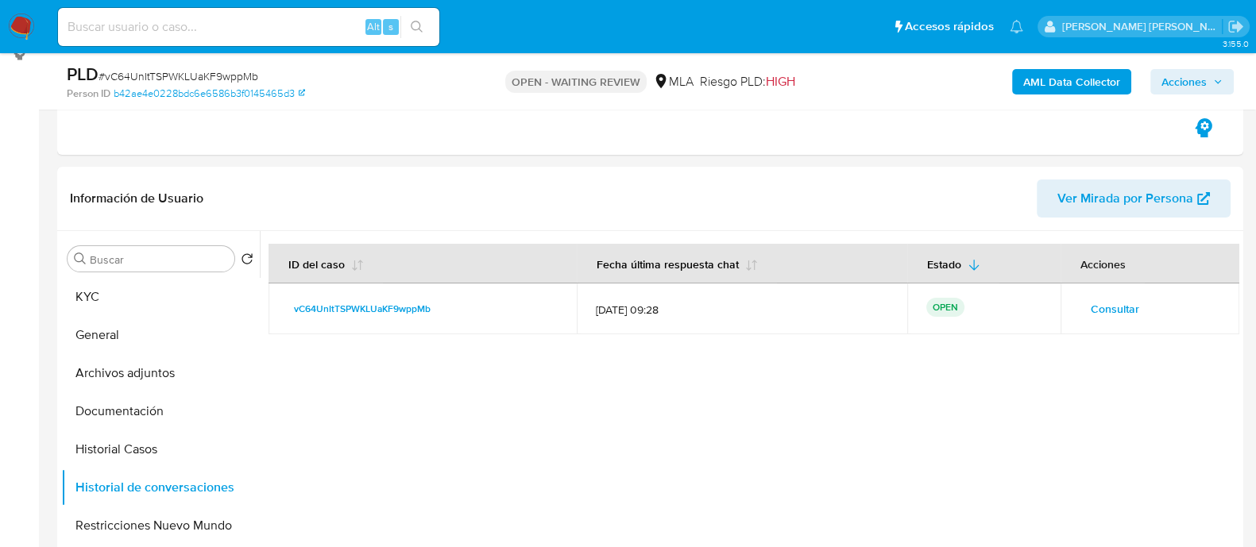
drag, startPoint x: 223, startPoint y: 41, endPoint x: 231, endPoint y: 36, distance: 9.7
click at [223, 41] on div "Alt s" at bounding box center [248, 27] width 381 height 38
click at [242, 33] on input at bounding box center [248, 27] width 381 height 21
paste input "vC64UnItTSPWKLUaKF9wppMb"
click at [426, 25] on button "search-icon" at bounding box center [416, 27] width 33 height 22
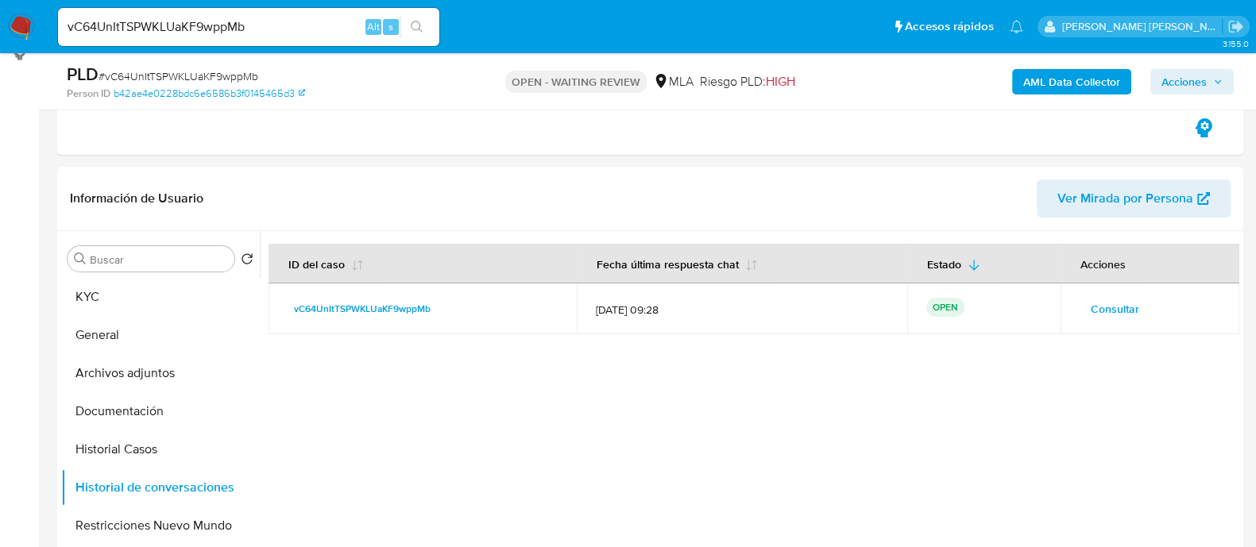
click at [415, 25] on icon "search-icon" at bounding box center [417, 27] width 13 height 13
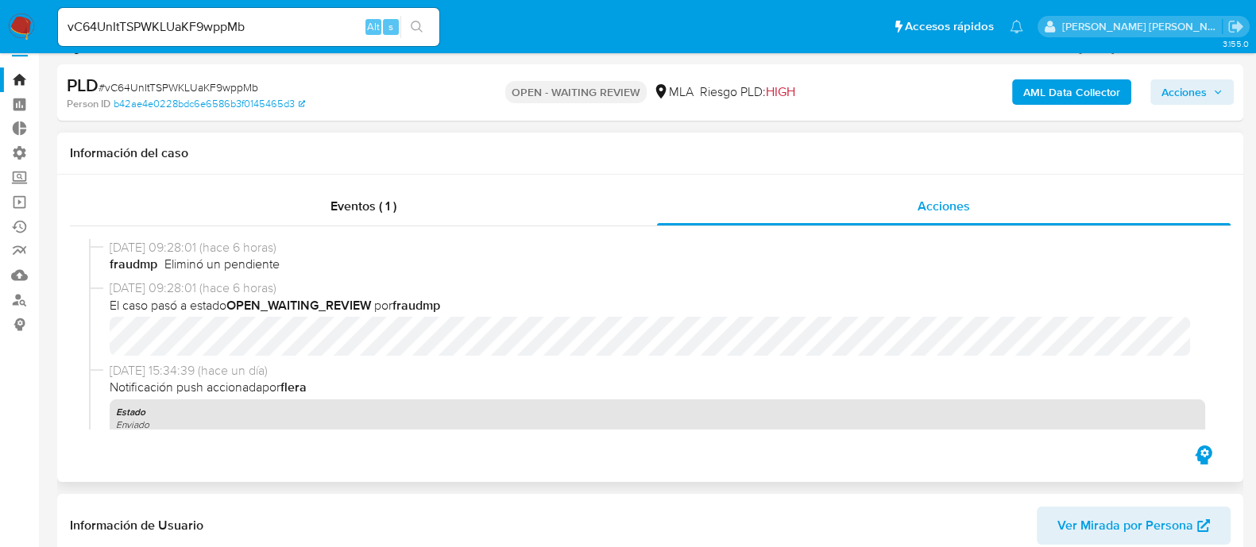
scroll to position [0, 0]
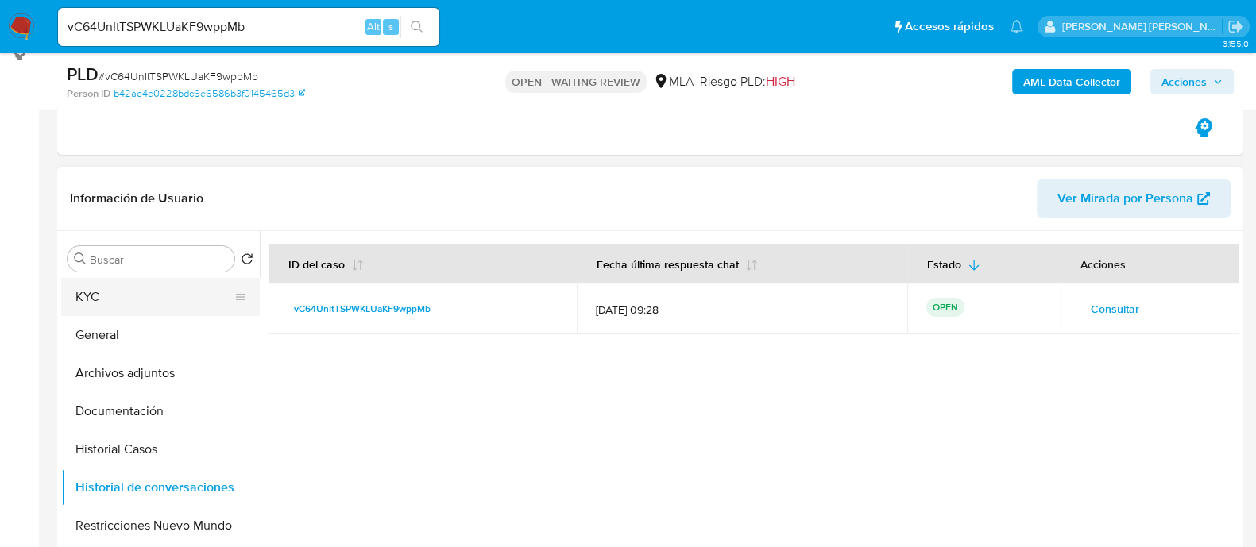
click at [133, 307] on button "KYC" at bounding box center [154, 297] width 186 height 38
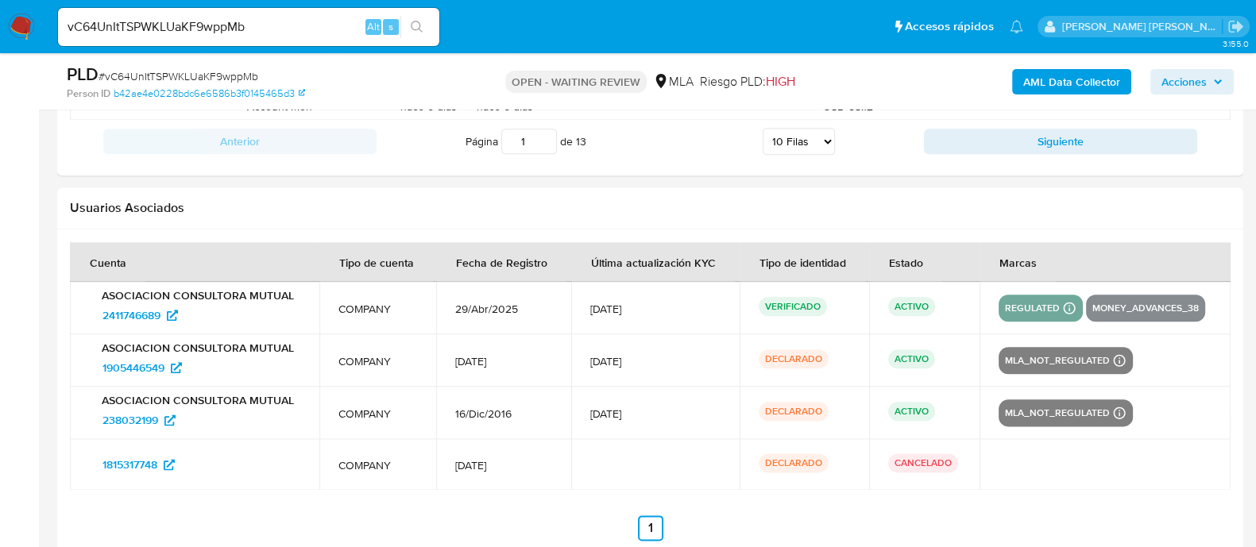
scroll to position [2436, 0]
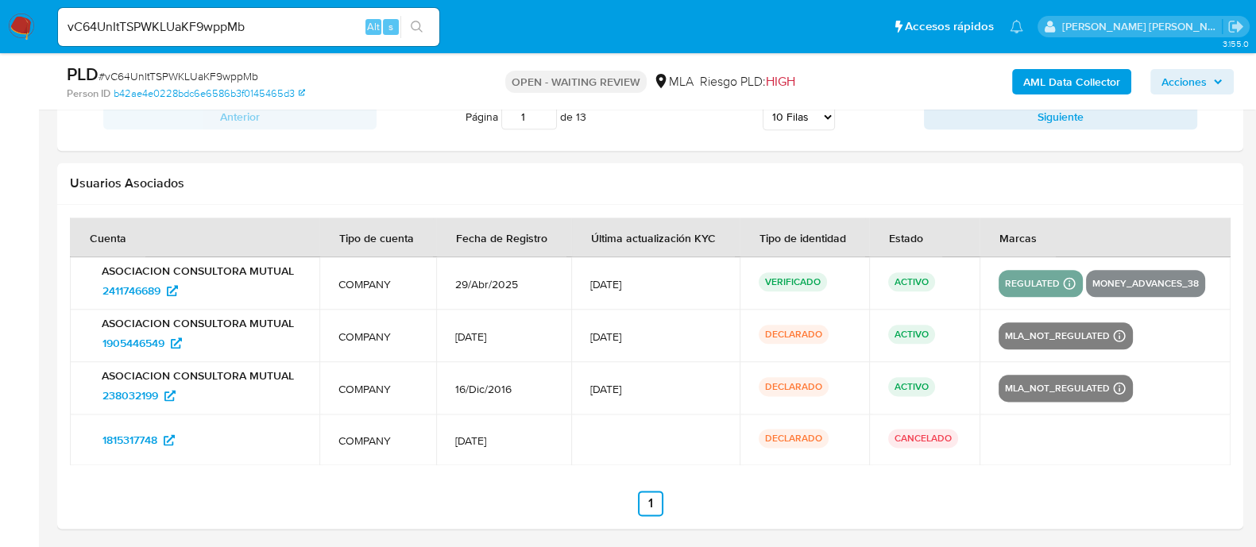
drag, startPoint x: 519, startPoint y: 297, endPoint x: 447, endPoint y: 291, distance: 71.8
click at [447, 291] on td "29/Abr/2025" at bounding box center [503, 283] width 134 height 52
drag, startPoint x: 259, startPoint y: 24, endPoint x: 41, endPoint y: 30, distance: 217.8
click at [41, 30] on nav "Pausado Ver notificaciones vC64UnItTSPWKLUaKF9wppMb Alt s Accesos rápidos Presi…" at bounding box center [628, 26] width 1256 height 53
paste input "Trichmond@stalbans.esc.edu.ar"
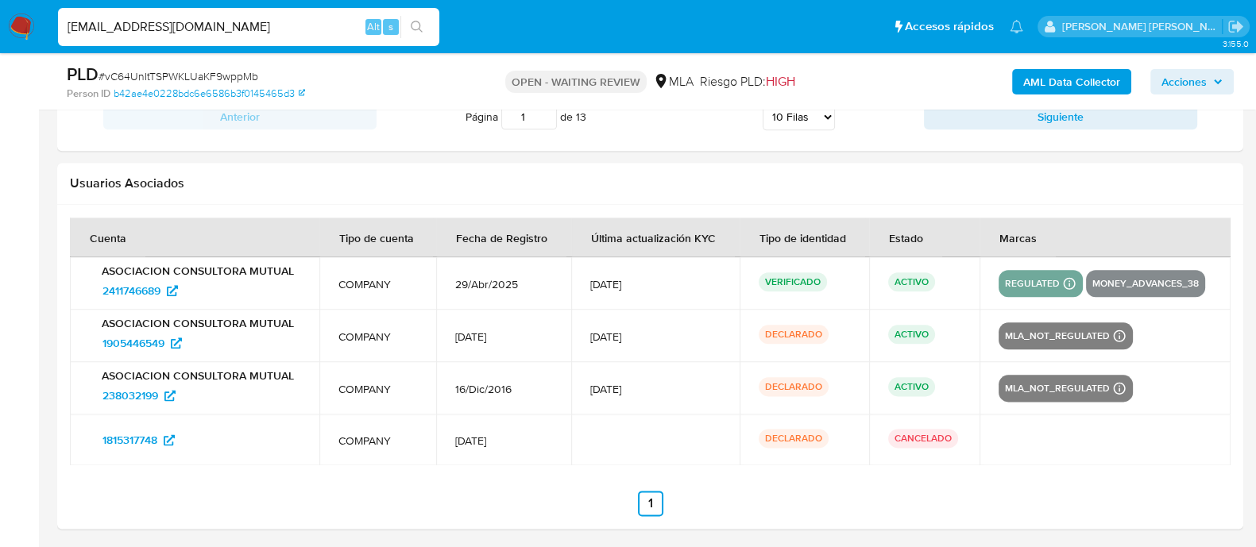
type input "Trichmond@stalbans.esc.edu.ar"
click at [422, 21] on icon "search-icon" at bounding box center [417, 27] width 13 height 13
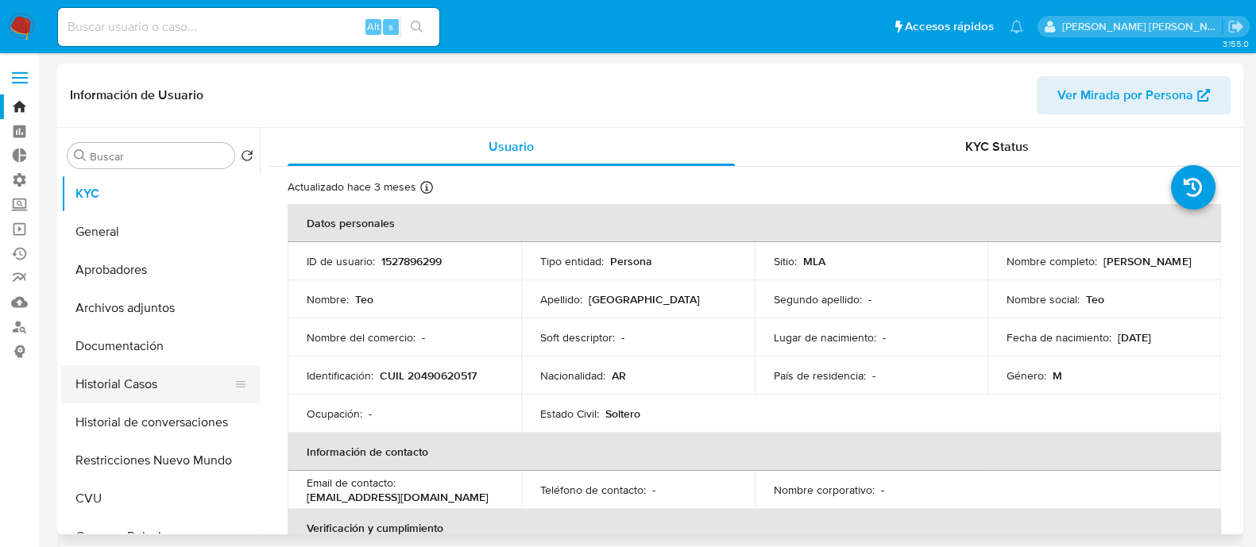
click at [165, 376] on button "Historial Casos" at bounding box center [154, 384] width 186 height 38
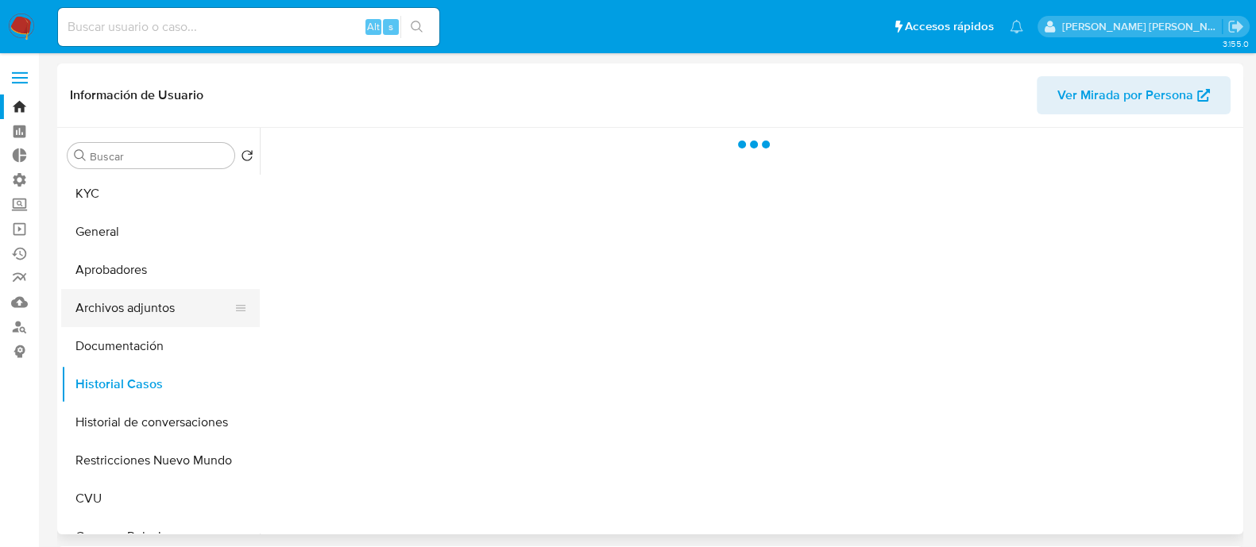
select select "10"
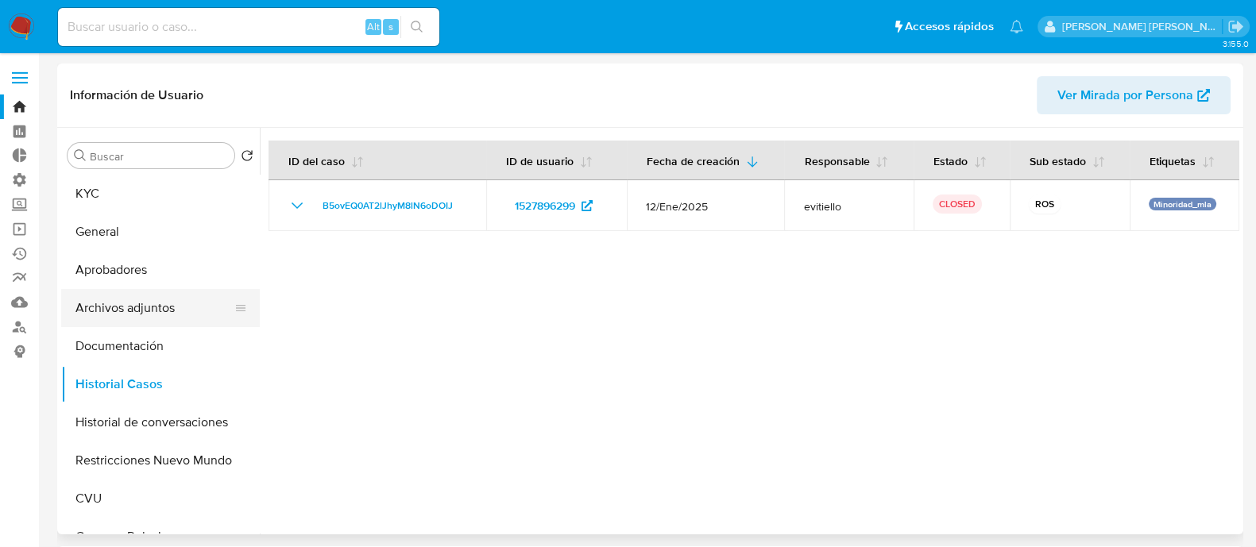
click at [167, 311] on button "Archivos adjuntos" at bounding box center [154, 308] width 186 height 38
